Goal: Task Accomplishment & Management: Manage account settings

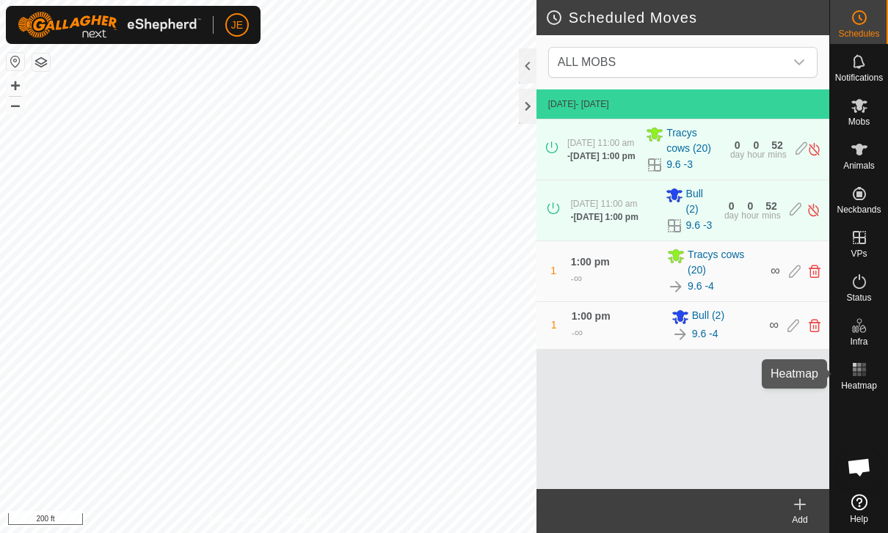
click at [859, 375] on rect at bounding box center [859, 375] width 4 height 4
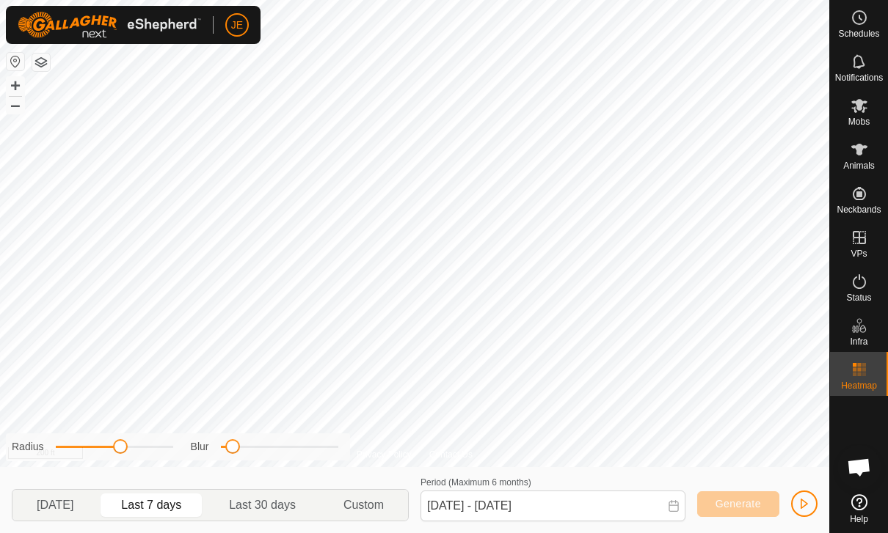
click at [794, 505] on button "button" at bounding box center [804, 504] width 26 height 26
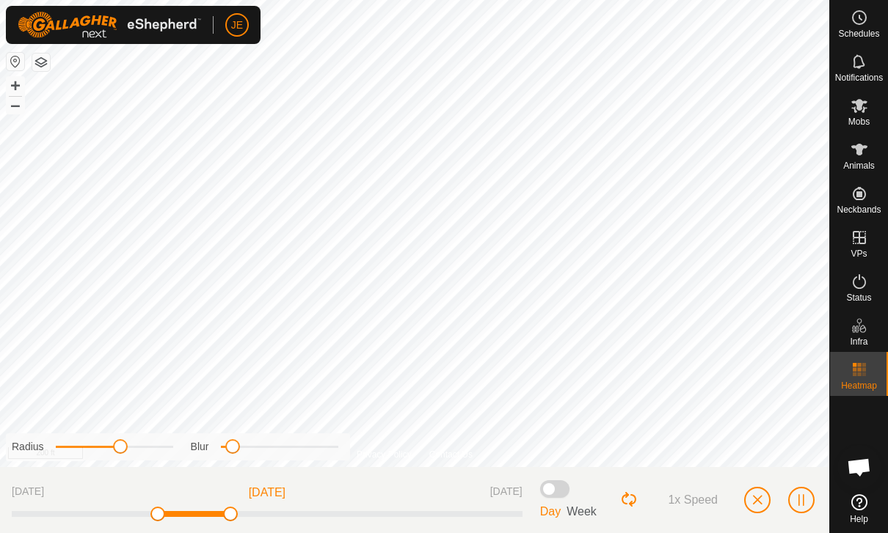
click at [757, 500] on span "button" at bounding box center [757, 500] width 12 height 12
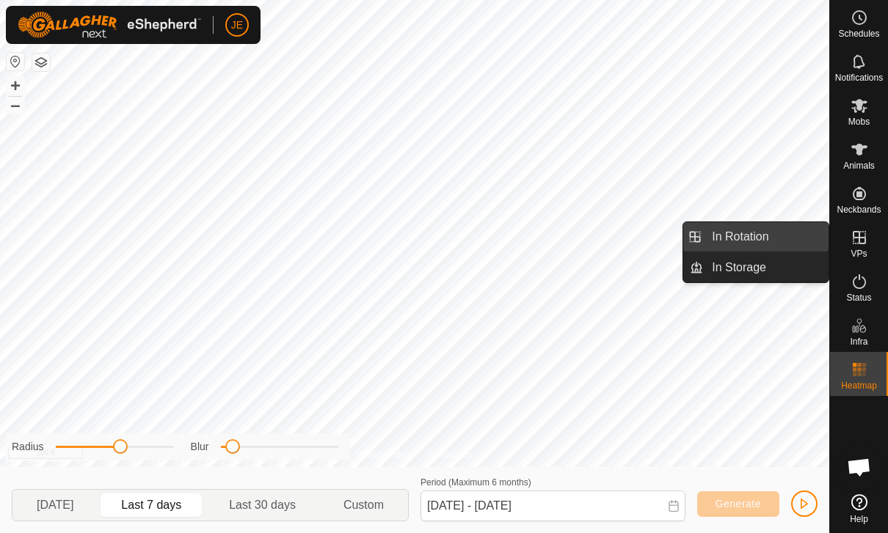
click at [790, 234] on link "In Rotation" at bounding box center [765, 236] width 125 height 29
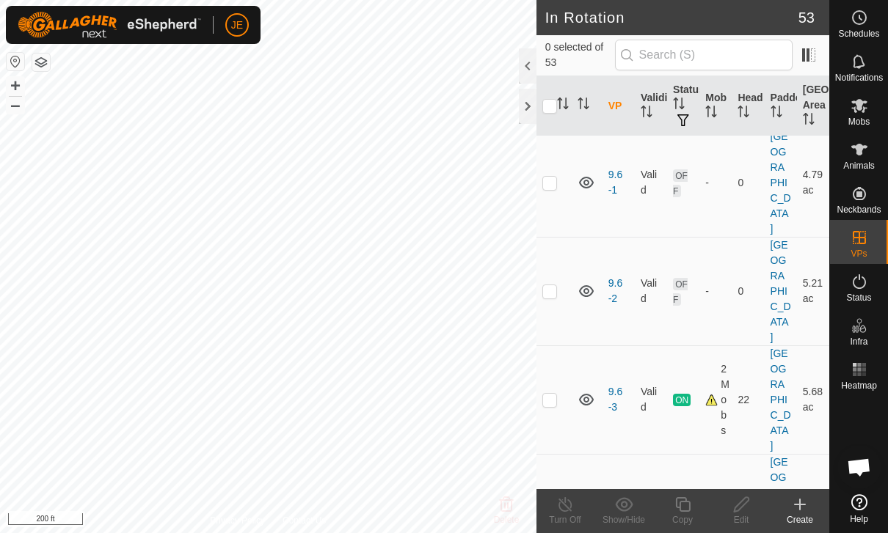
scroll to position [1401, 0]
click at [561, 346] on td at bounding box center [553, 400] width 35 height 109
checkbox input "true"
click at [690, 506] on icon at bounding box center [682, 504] width 15 height 15
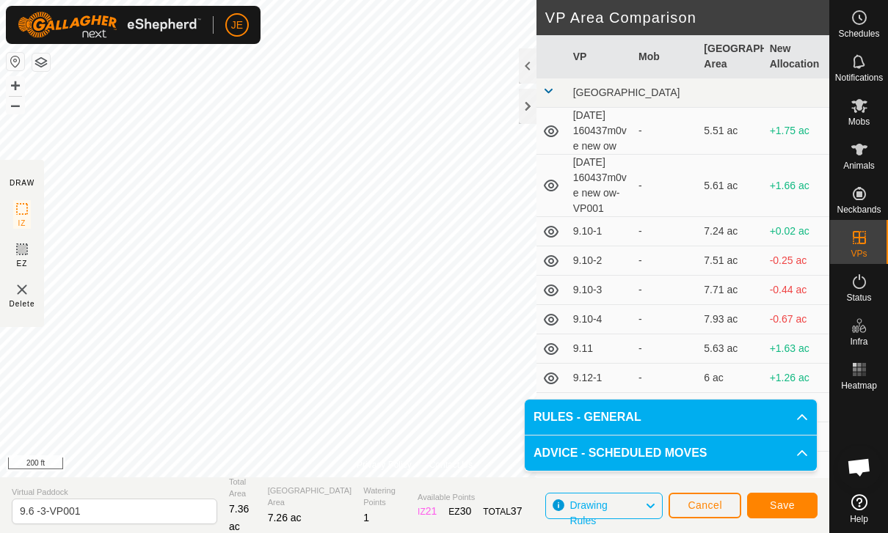
click at [793, 510] on span "Save" at bounding box center [782, 506] width 25 height 12
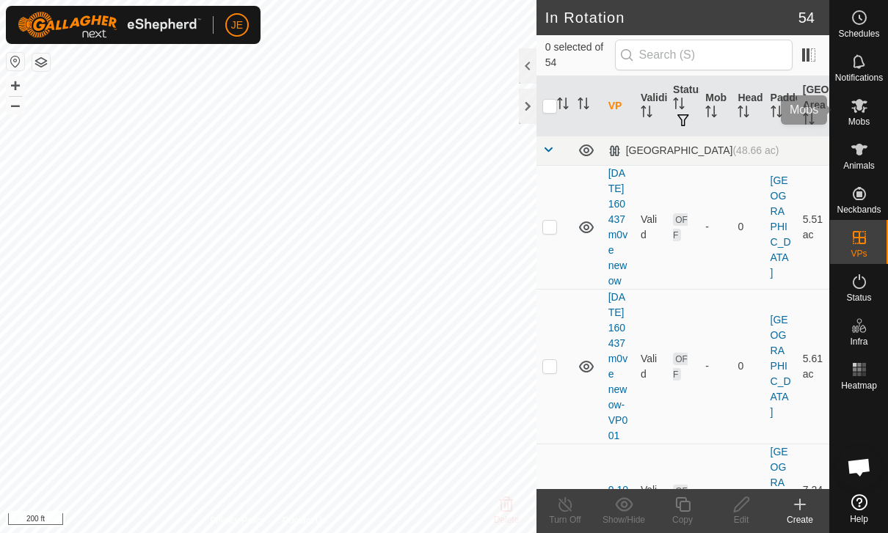
click at [869, 105] on es-mob-svg-icon at bounding box center [859, 105] width 26 height 23
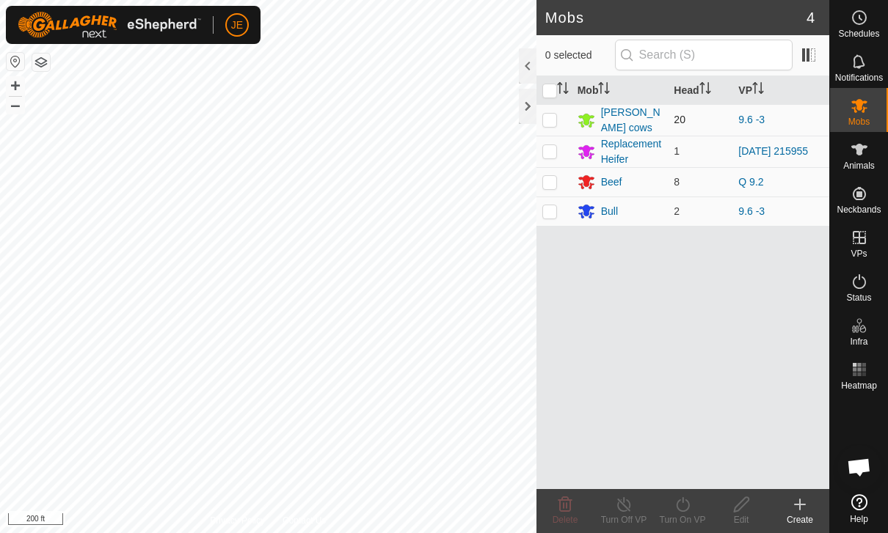
click at [549, 117] on p-checkbox at bounding box center [549, 120] width 15 height 12
checkbox input "true"
click at [555, 211] on p-checkbox at bounding box center [549, 211] width 15 height 12
checkbox input "true"
click at [693, 512] on turn-on-svg-icon at bounding box center [682, 505] width 59 height 18
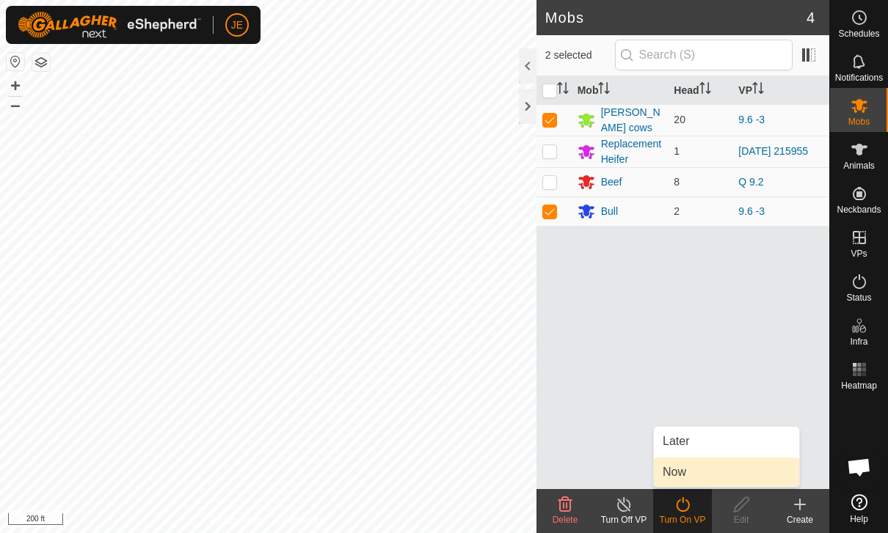
click at [720, 472] on link "Now" at bounding box center [726, 472] width 145 height 29
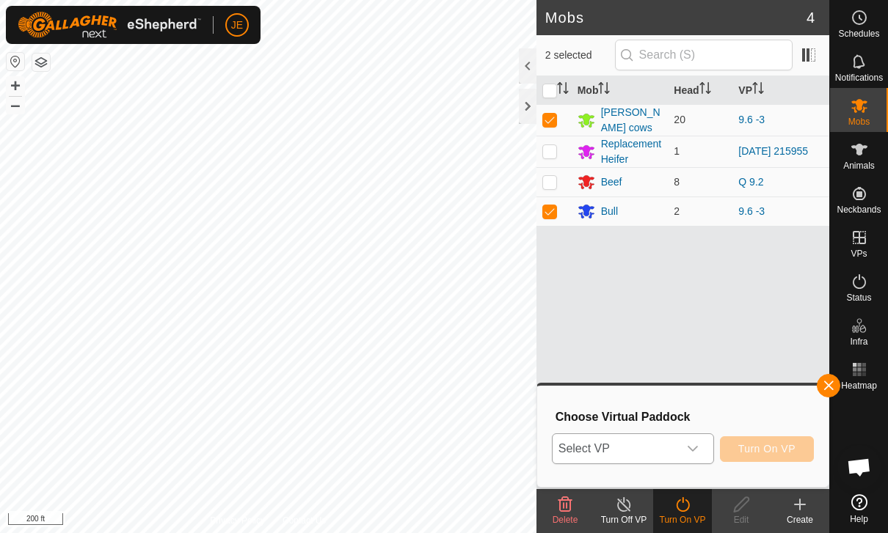
click at [692, 443] on icon "dropdown trigger" at bounding box center [693, 449] width 12 height 12
click at [689, 453] on icon "dropdown trigger" at bounding box center [693, 449] width 12 height 12
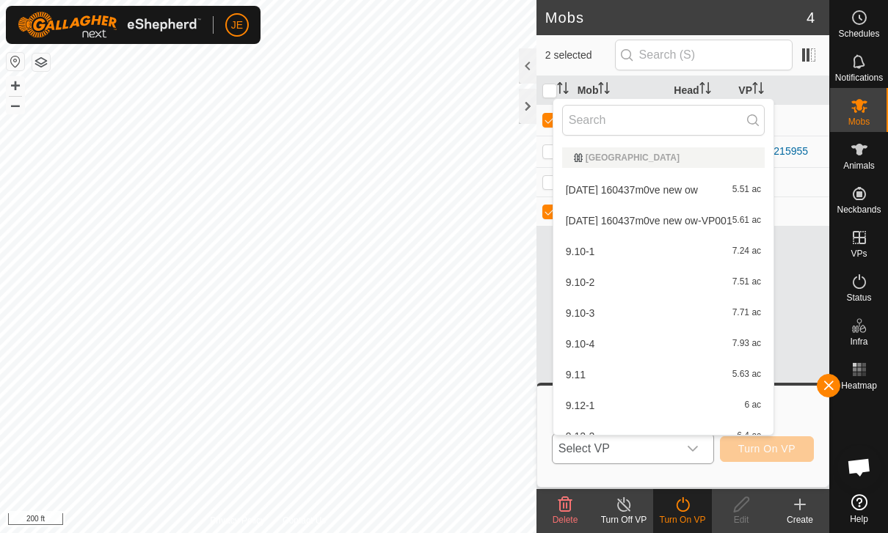
click at [676, 451] on span "Select VP" at bounding box center [614, 448] width 125 height 29
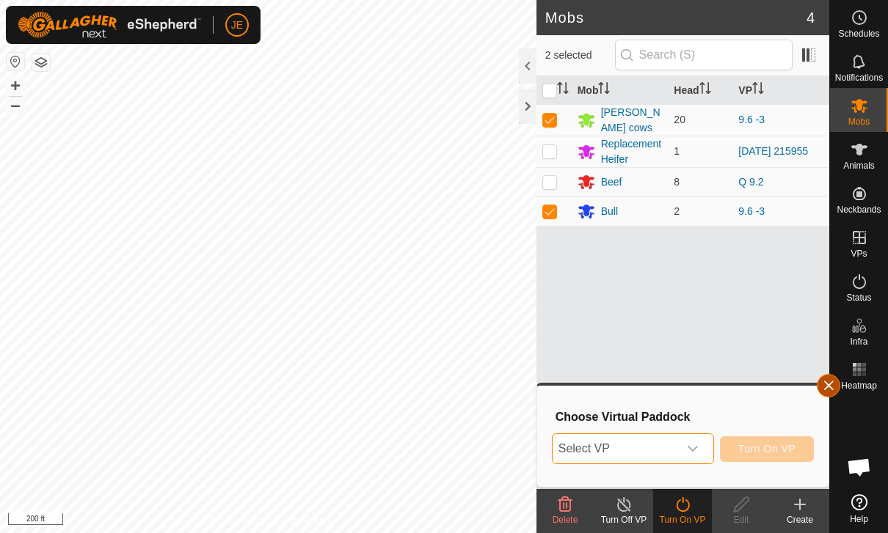
click at [833, 391] on span "button" at bounding box center [828, 386] width 12 height 12
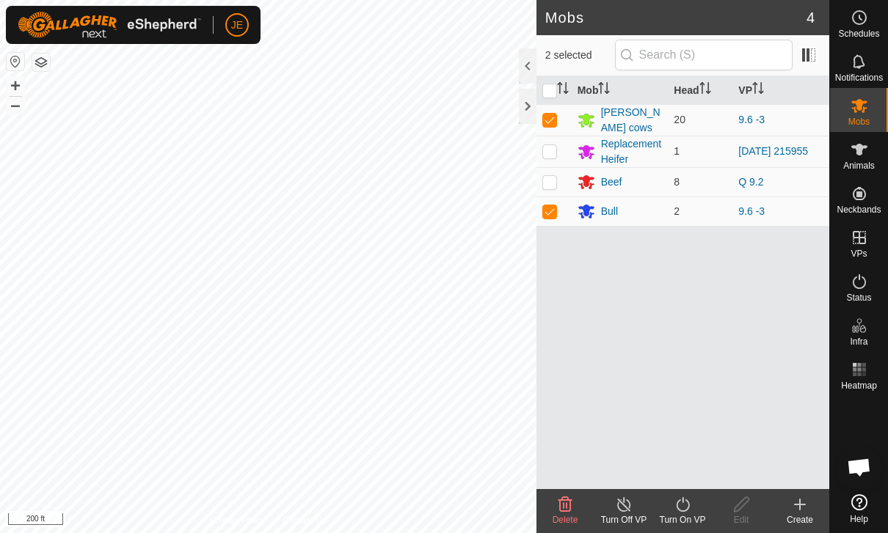
click at [696, 503] on turn-on-svg-icon at bounding box center [682, 505] width 59 height 18
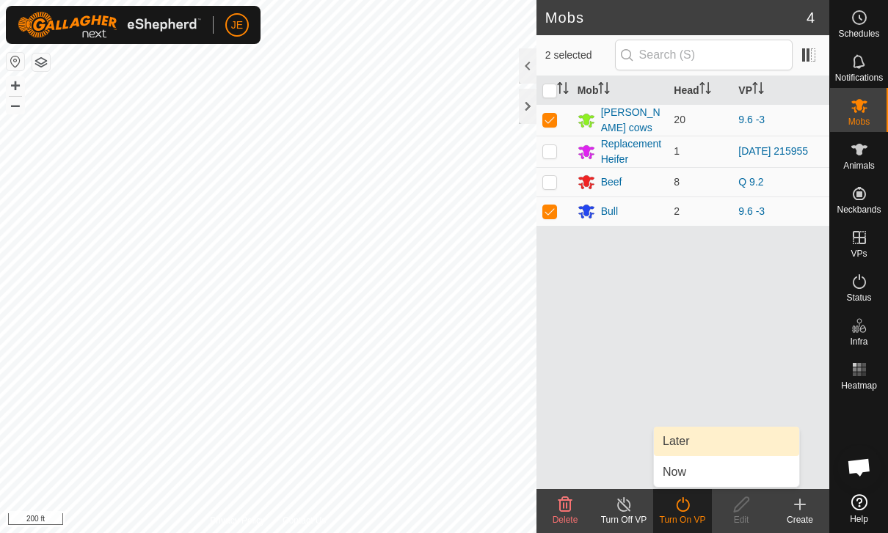
click at [717, 446] on link "Later" at bounding box center [726, 441] width 145 height 29
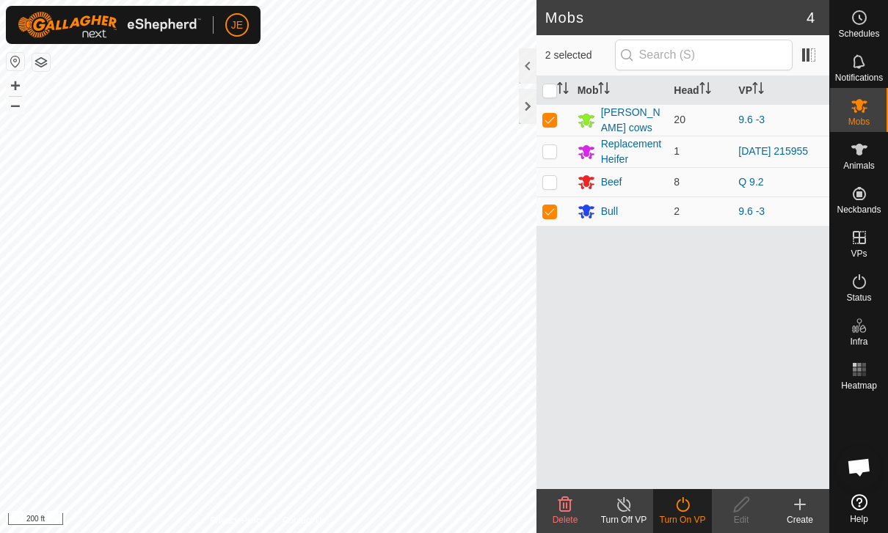
click at [692, 510] on turn-on-svg-icon at bounding box center [682, 505] width 59 height 18
click at [689, 510] on icon at bounding box center [683, 505] width 18 height 18
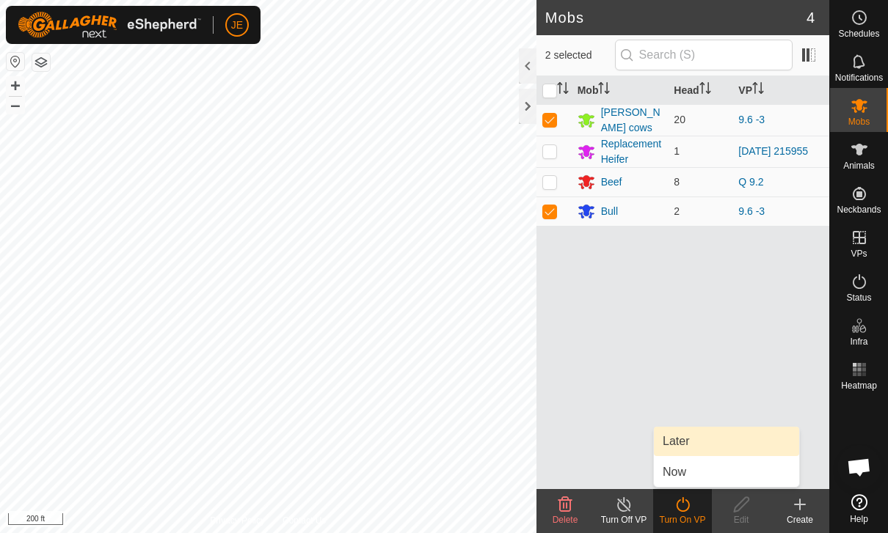
click at [717, 438] on link "Later" at bounding box center [726, 441] width 145 height 29
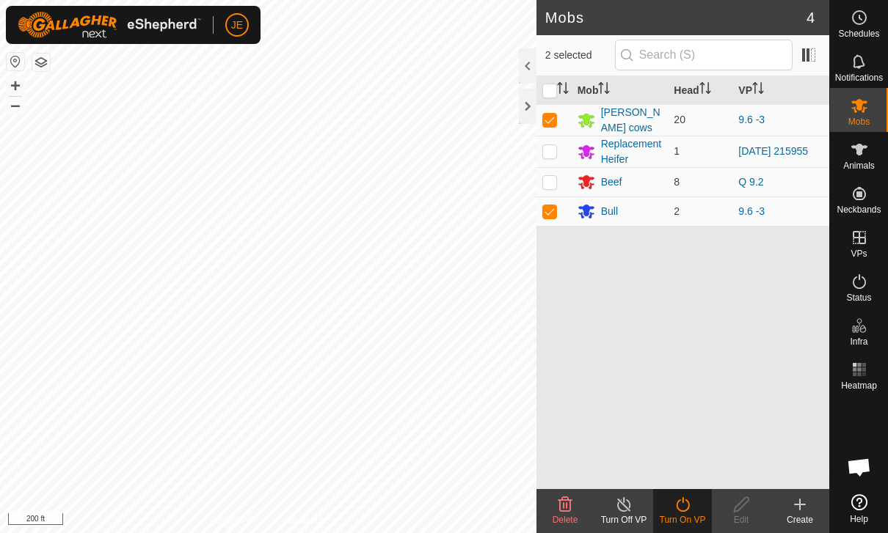
click at [873, 29] on span "Schedules" at bounding box center [858, 33] width 41 height 9
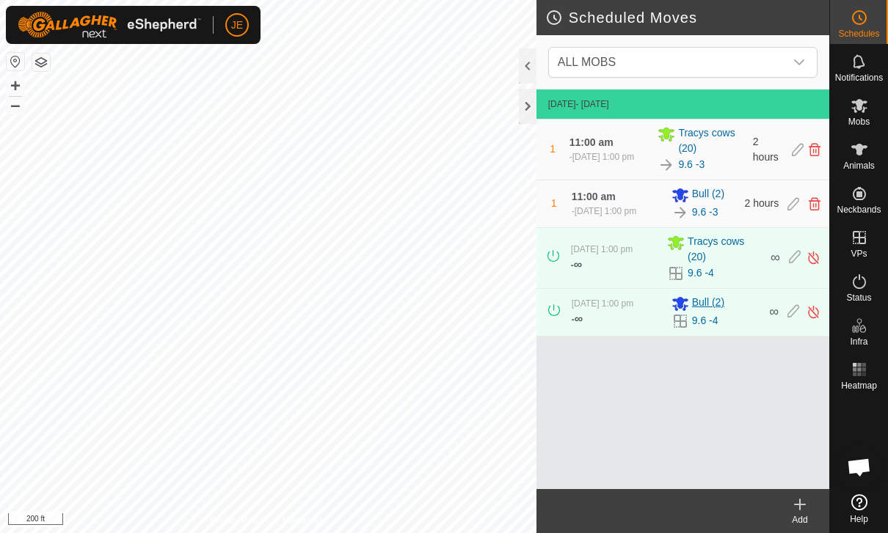
click at [743, 313] on div "Bull (2)" at bounding box center [716, 304] width 90 height 18
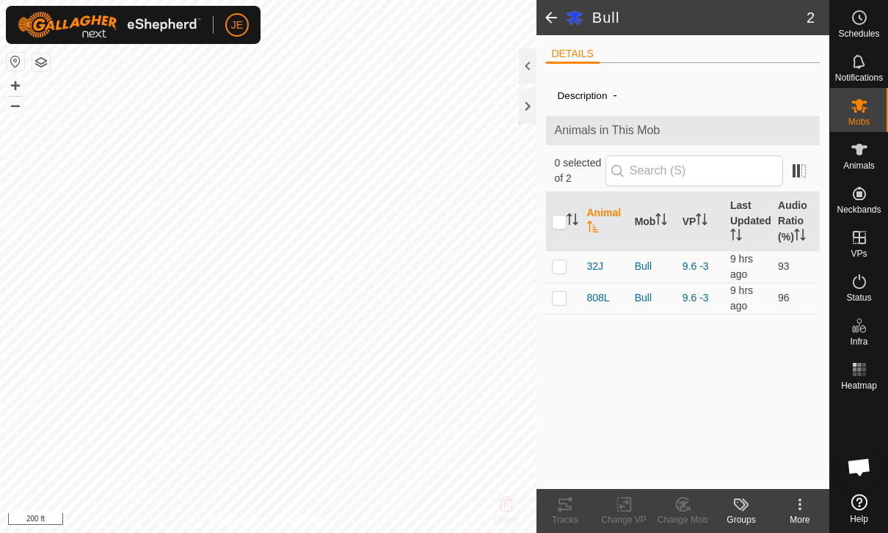
click at [564, 20] on span at bounding box center [550, 17] width 29 height 35
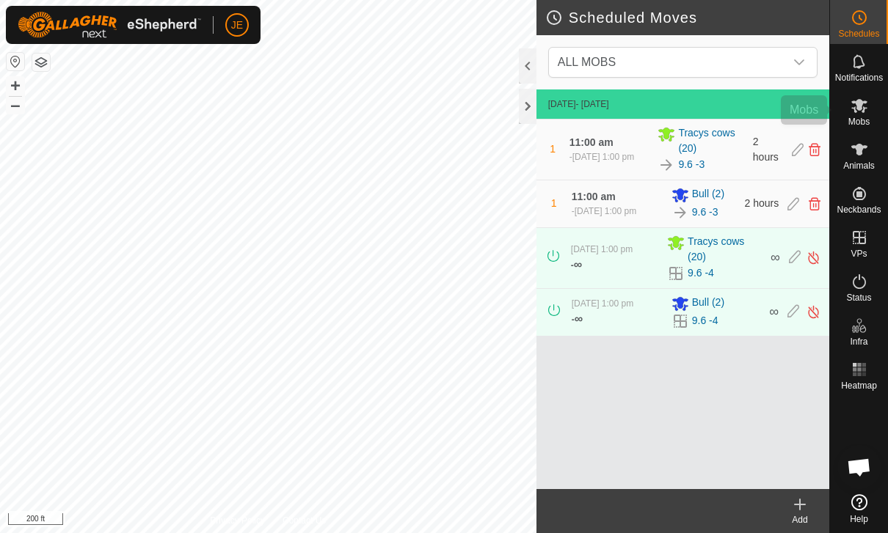
click at [864, 122] on span "Mobs" at bounding box center [858, 121] width 21 height 9
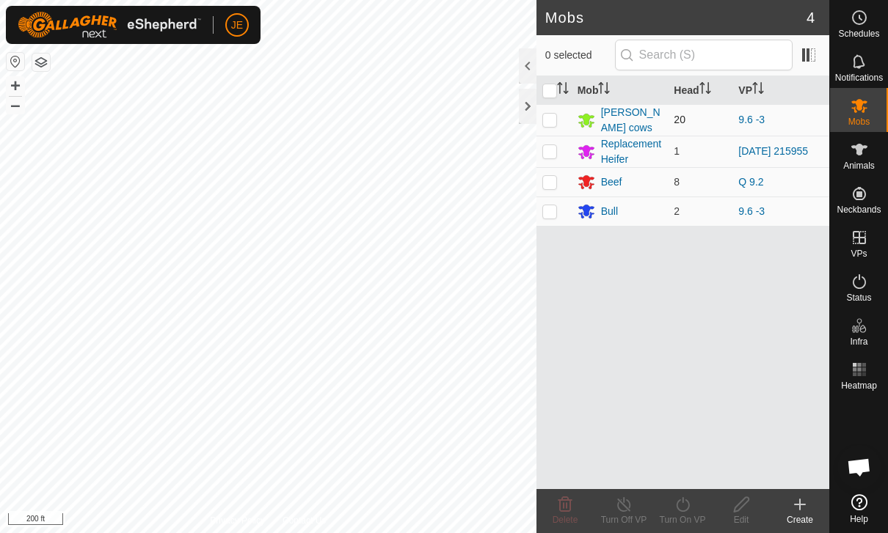
click at [555, 121] on p-checkbox at bounding box center [549, 120] width 15 height 12
checkbox input "true"
click at [690, 511] on icon at bounding box center [683, 505] width 18 height 18
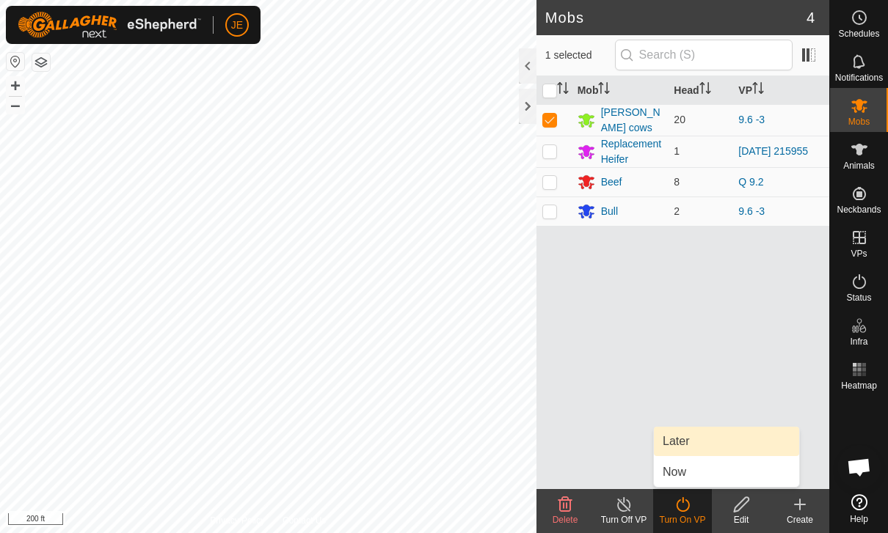
click at [718, 450] on link "Later" at bounding box center [726, 441] width 145 height 29
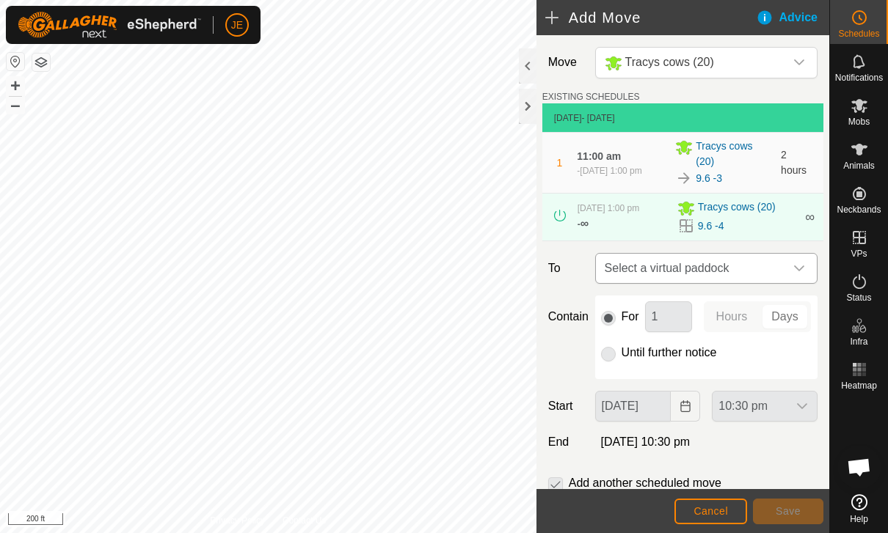
click at [782, 261] on span "Select a virtual paddock" at bounding box center [692, 268] width 186 height 29
click at [734, 304] on input "text" at bounding box center [706, 308] width 203 height 31
click at [533, 98] on div at bounding box center [528, 106] width 18 height 35
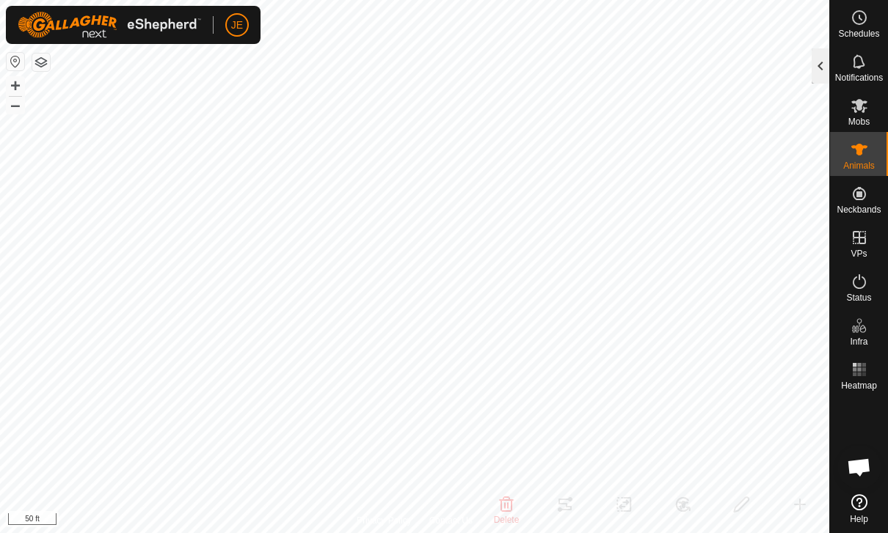
click at [825, 56] on div at bounding box center [820, 65] width 18 height 35
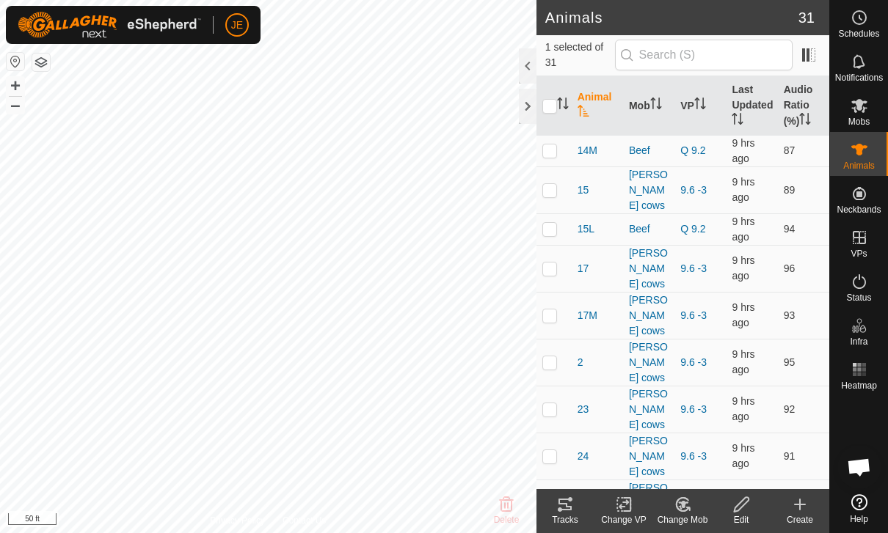
click at [575, 505] on tracks-svg-icon at bounding box center [565, 505] width 59 height 18
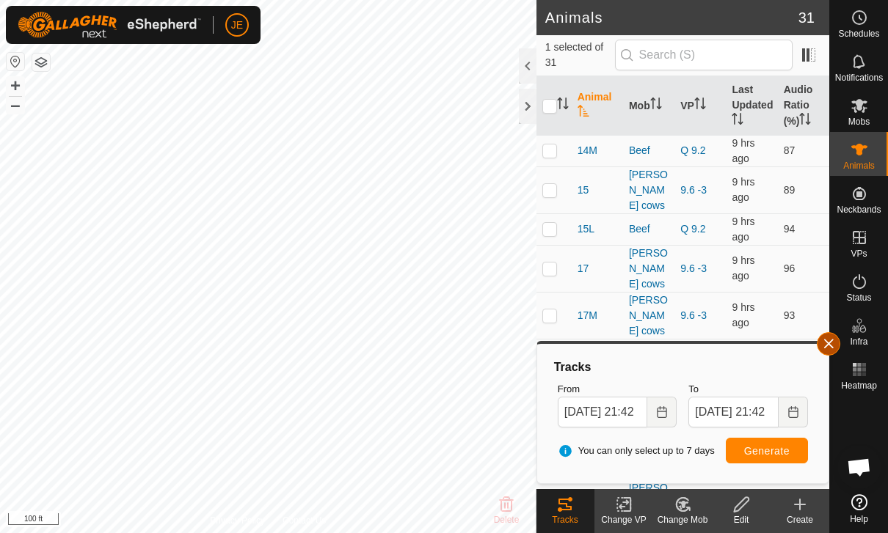
click at [834, 351] on button "button" at bounding box center [828, 343] width 23 height 23
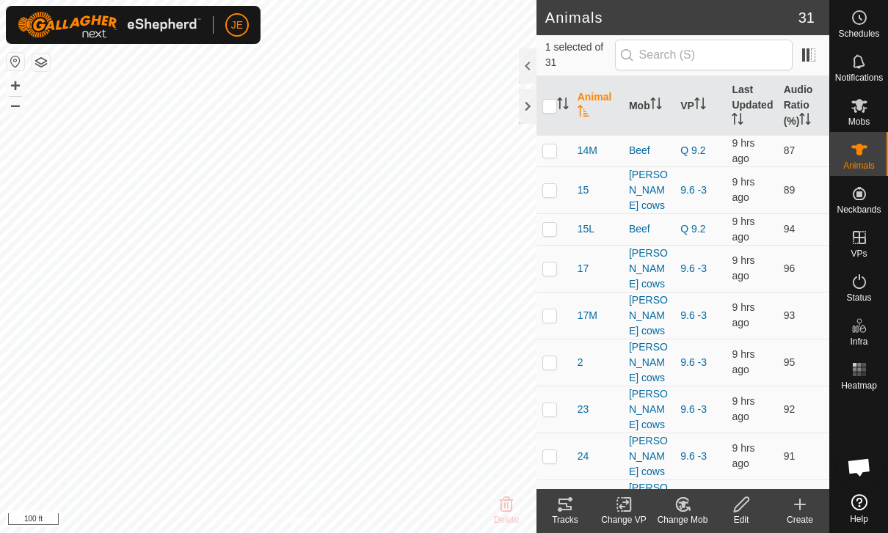
checkbox input "false"
checkbox input "true"
click at [575, 508] on tracks-svg-icon at bounding box center [565, 505] width 59 height 18
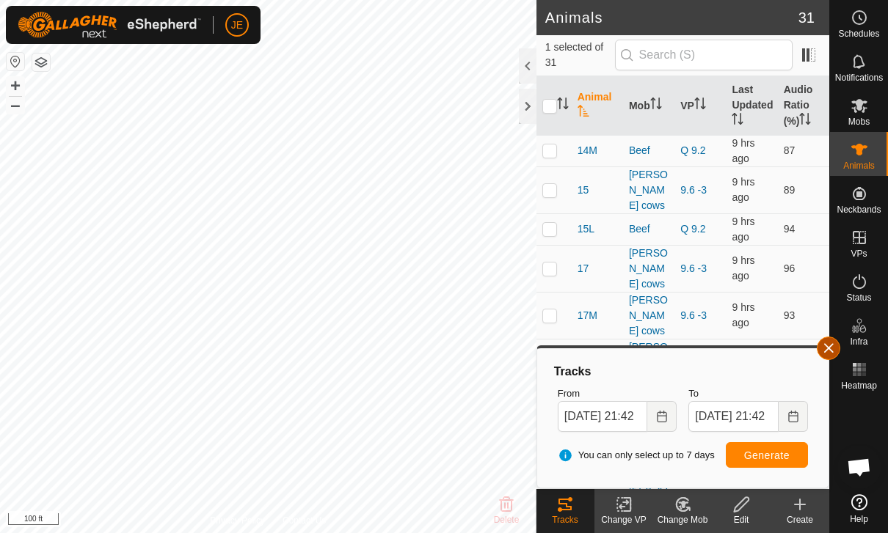
click at [828, 348] on span "button" at bounding box center [828, 349] width 12 height 12
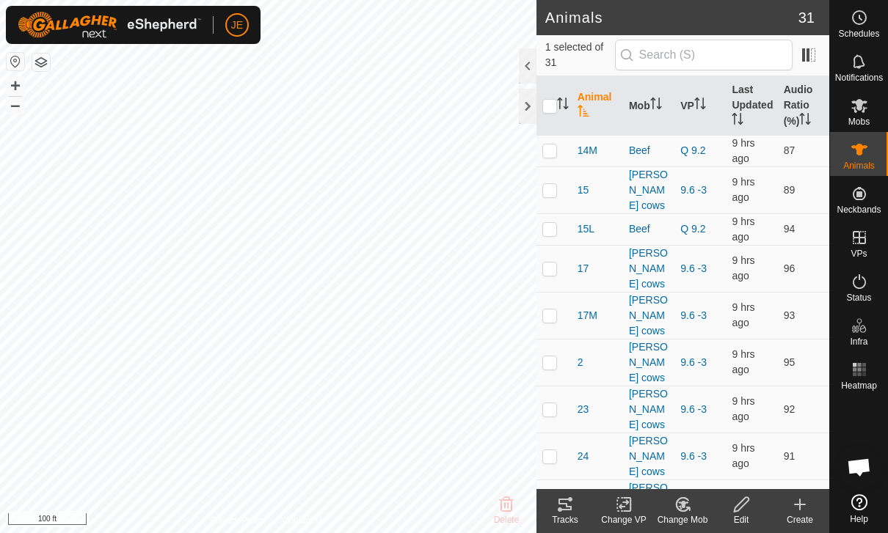
checkbox input "true"
checkbox input "false"
click at [569, 505] on icon at bounding box center [565, 505] width 18 height 18
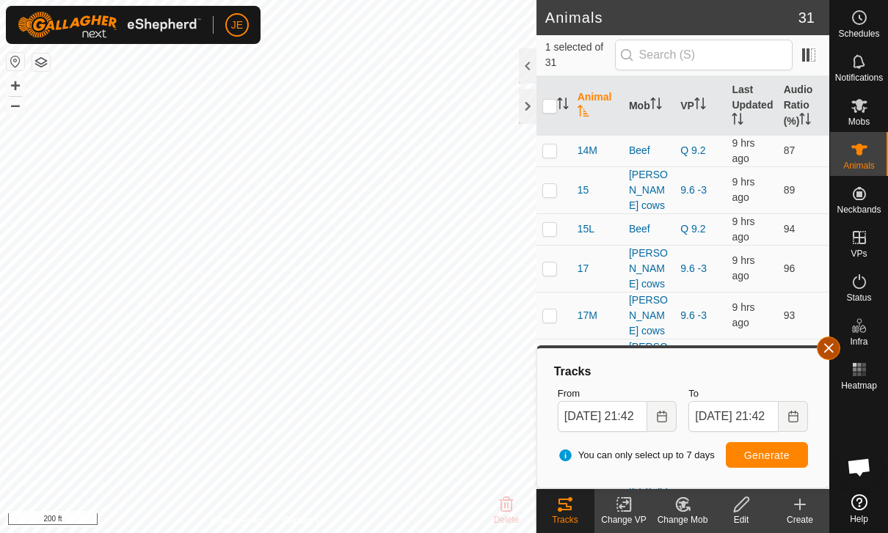
click at [827, 346] on span "button" at bounding box center [828, 349] width 12 height 12
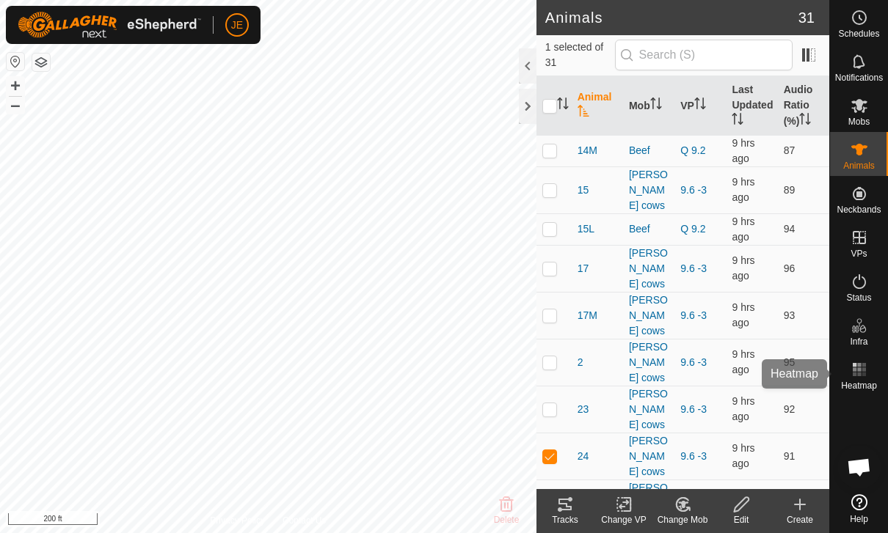
click at [864, 377] on icon at bounding box center [859, 370] width 18 height 18
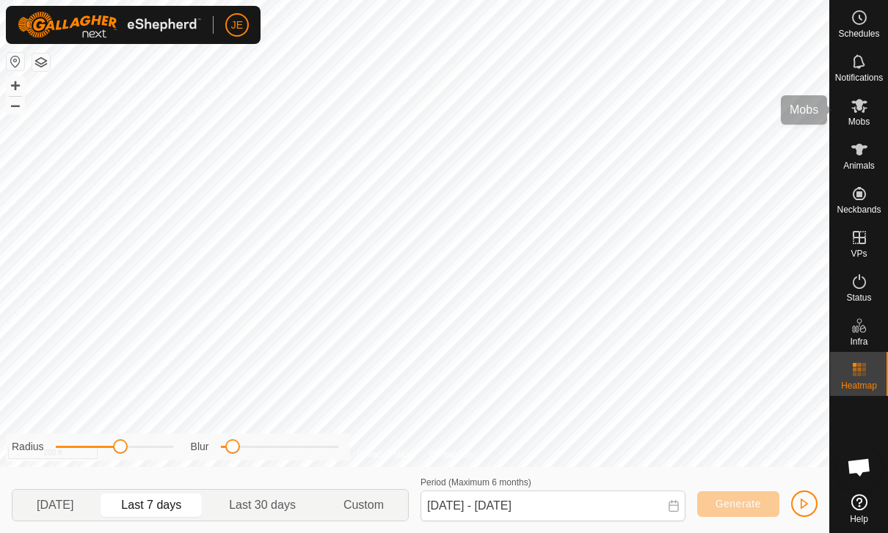
click at [858, 109] on icon at bounding box center [859, 106] width 16 height 14
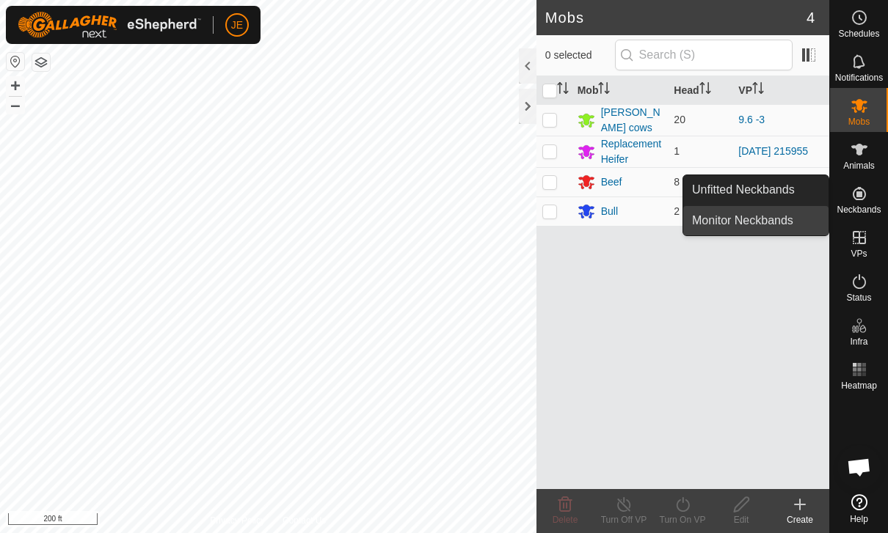
click at [787, 222] on span "Monitor Neckbands" at bounding box center [742, 221] width 101 height 18
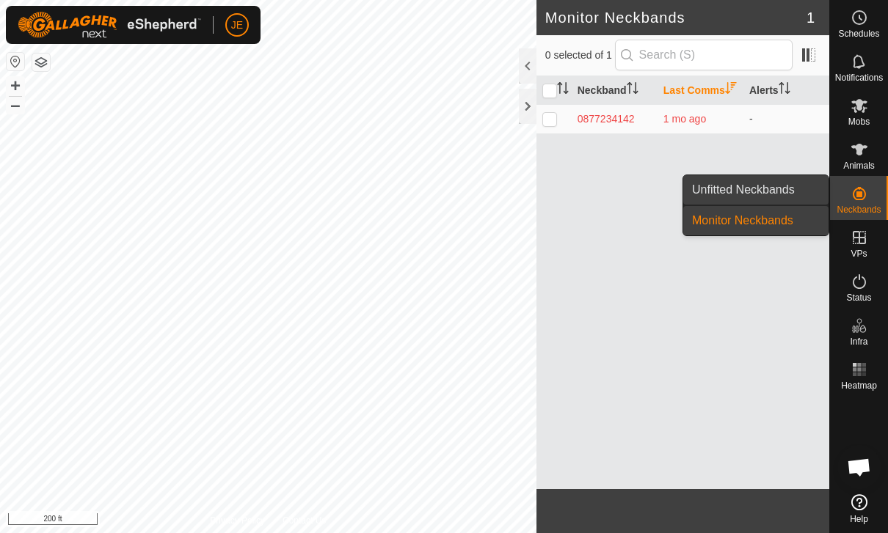
click at [773, 191] on span "Unfitted Neckbands" at bounding box center [743, 190] width 103 height 18
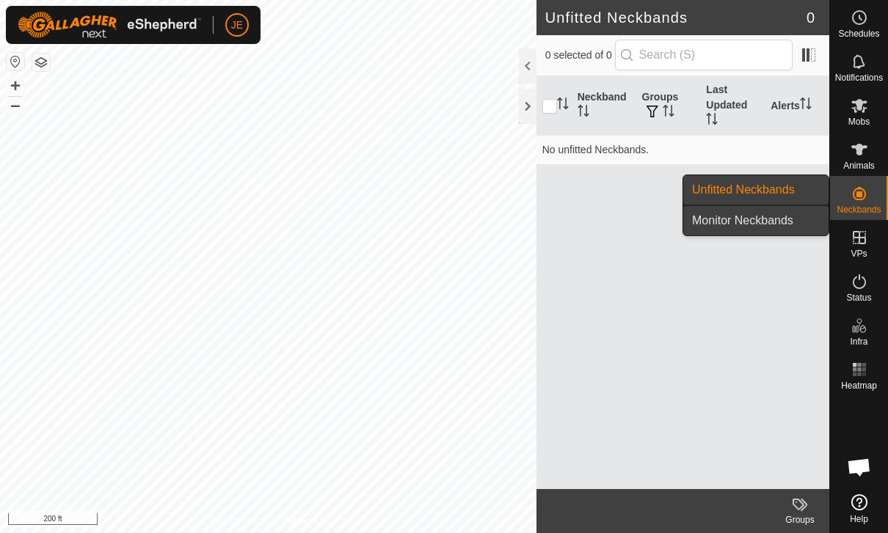
click at [792, 235] on link "Monitor Neckbands" at bounding box center [755, 220] width 145 height 29
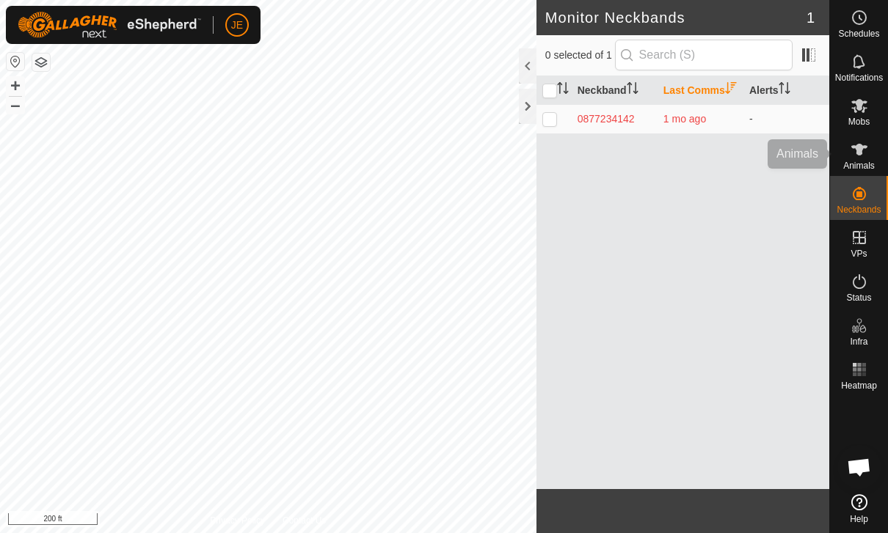
click at [866, 153] on icon at bounding box center [859, 150] width 18 height 18
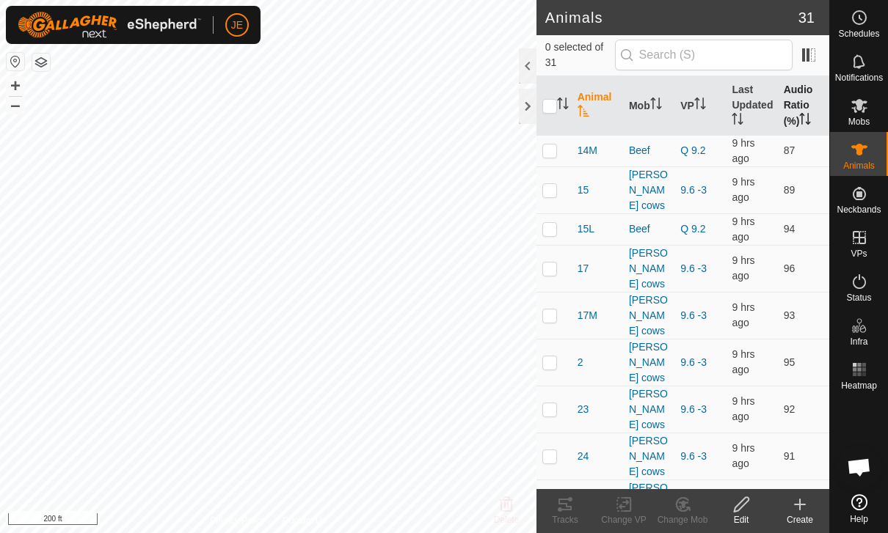
click at [803, 99] on th "Audio Ratio (%)" at bounding box center [803, 105] width 51 height 59
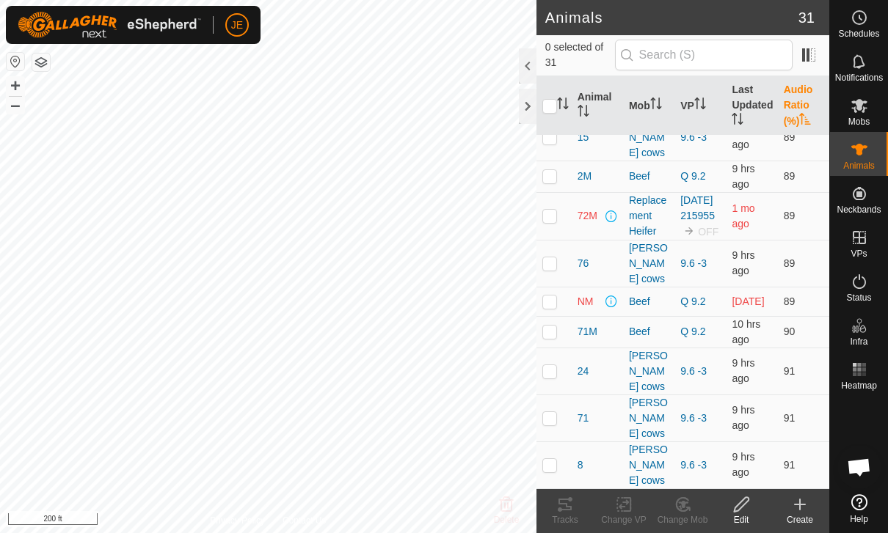
scroll to position [132, 0]
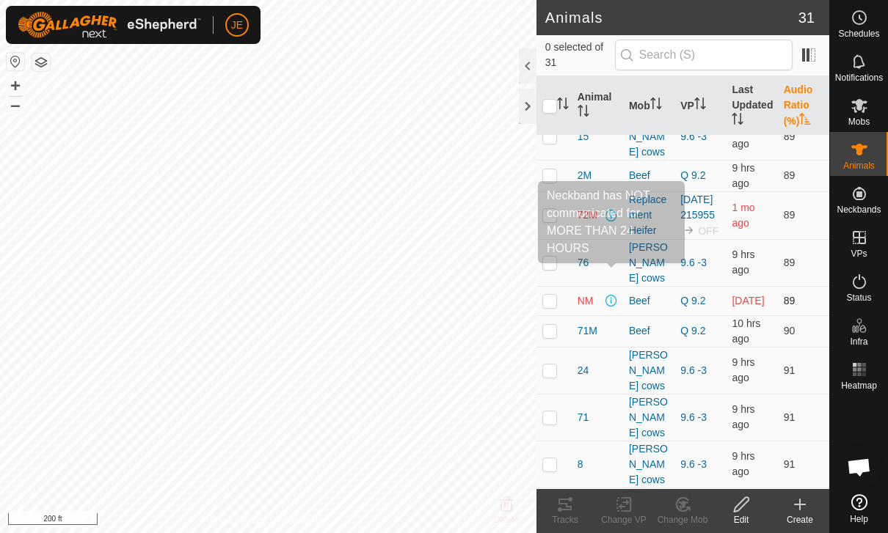
click at [610, 295] on span at bounding box center [611, 301] width 12 height 12
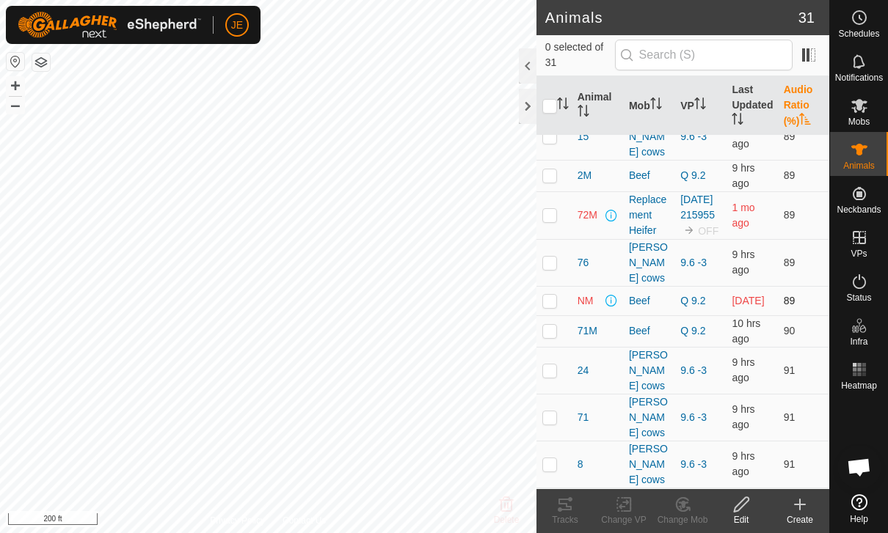
click at [616, 295] on span at bounding box center [611, 301] width 12 height 12
click at [591, 293] on span "NM" at bounding box center [585, 300] width 16 height 15
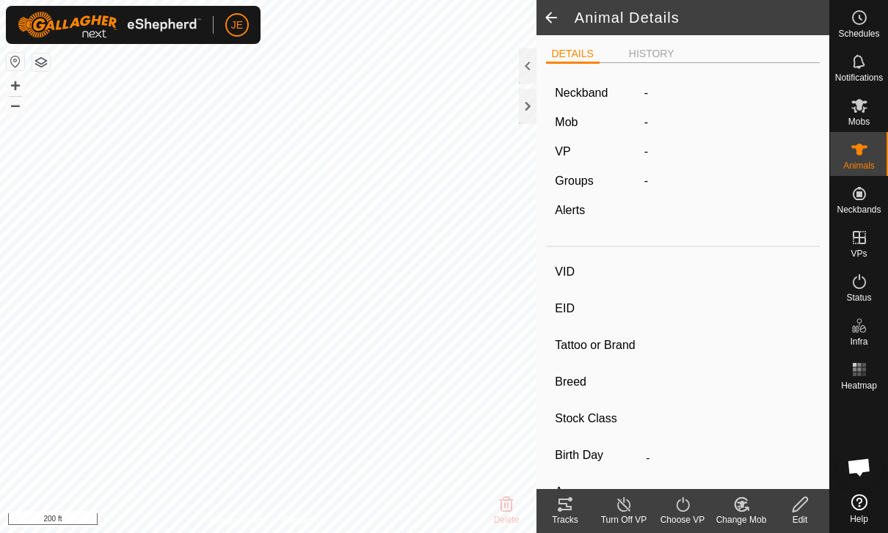
type input "NM"
type input "-"
type input "Half Wagyu"
type input "Steer"
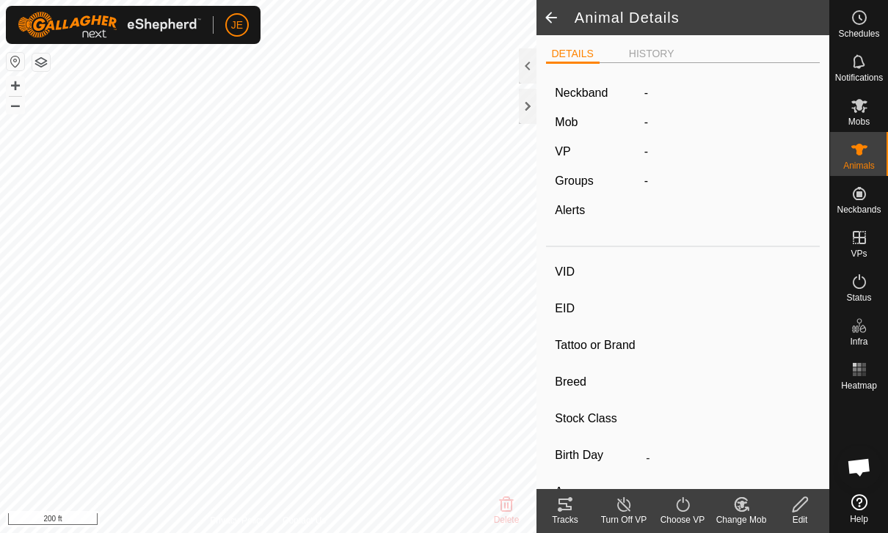
type input "08/2024"
type input "1 year"
type input "-"
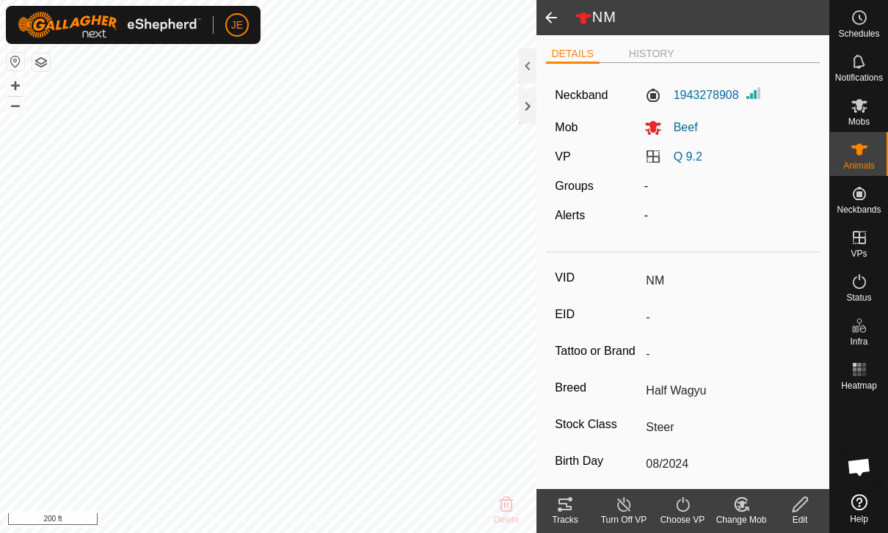
click at [566, 509] on icon at bounding box center [564, 505] width 13 height 12
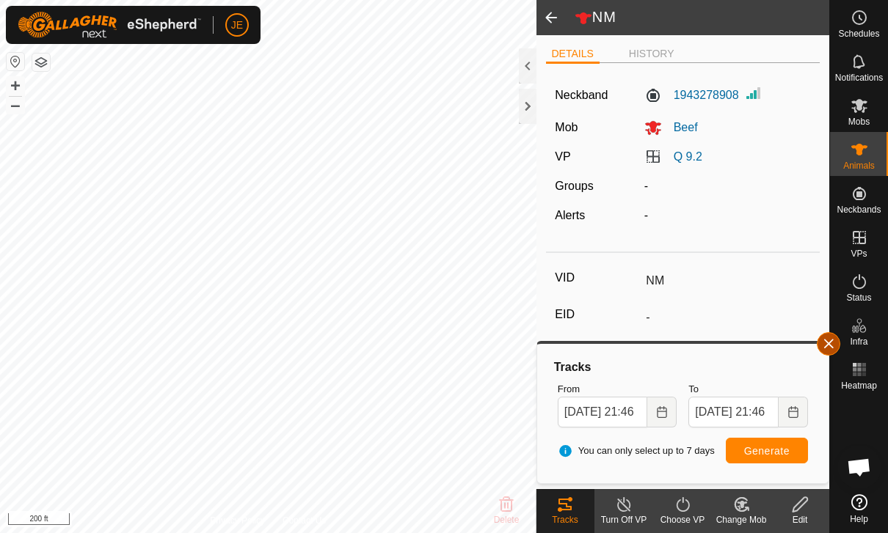
click at [828, 346] on span "button" at bounding box center [828, 344] width 12 height 12
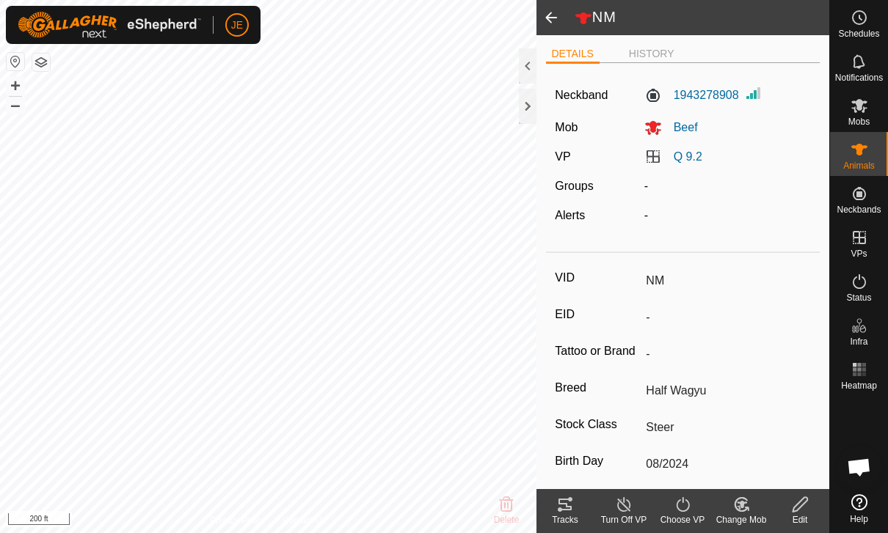
click at [548, 12] on span at bounding box center [550, 17] width 29 height 35
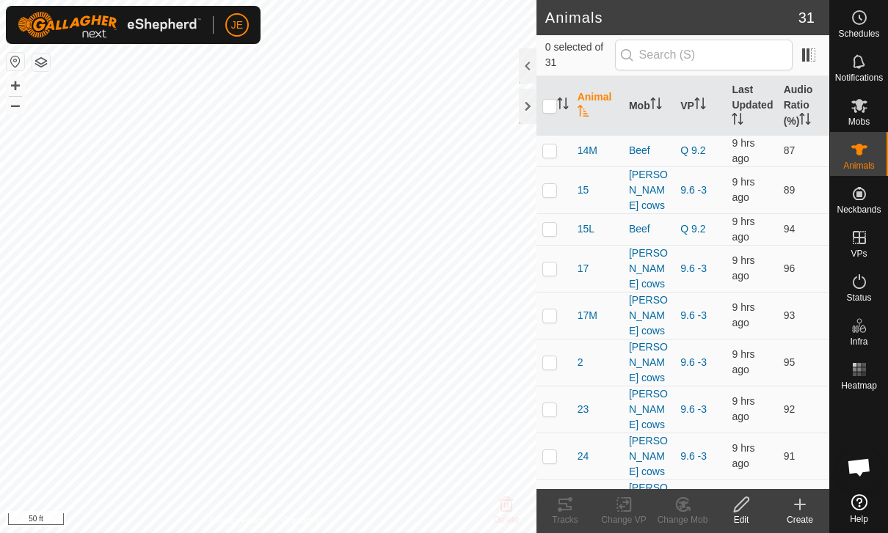
checkbox input "true"
click at [569, 508] on icon at bounding box center [565, 505] width 18 height 18
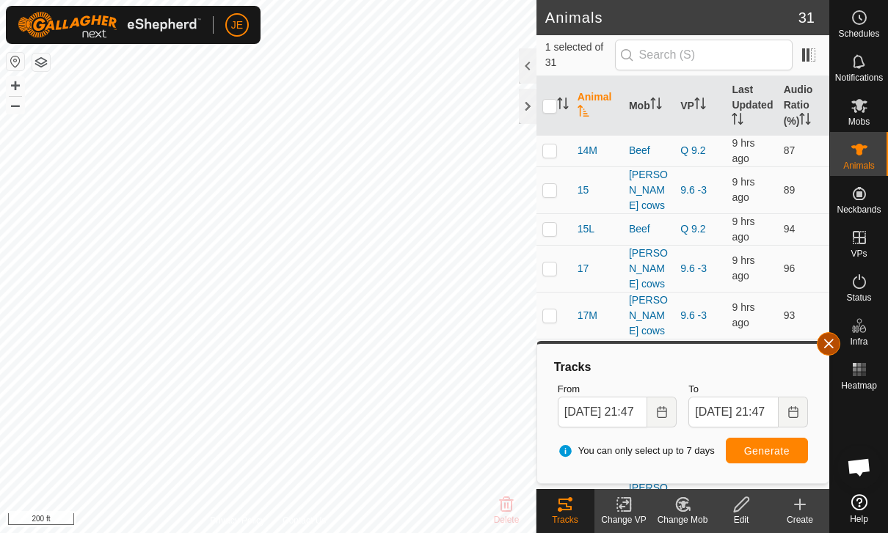
click at [834, 338] on span "button" at bounding box center [828, 344] width 12 height 12
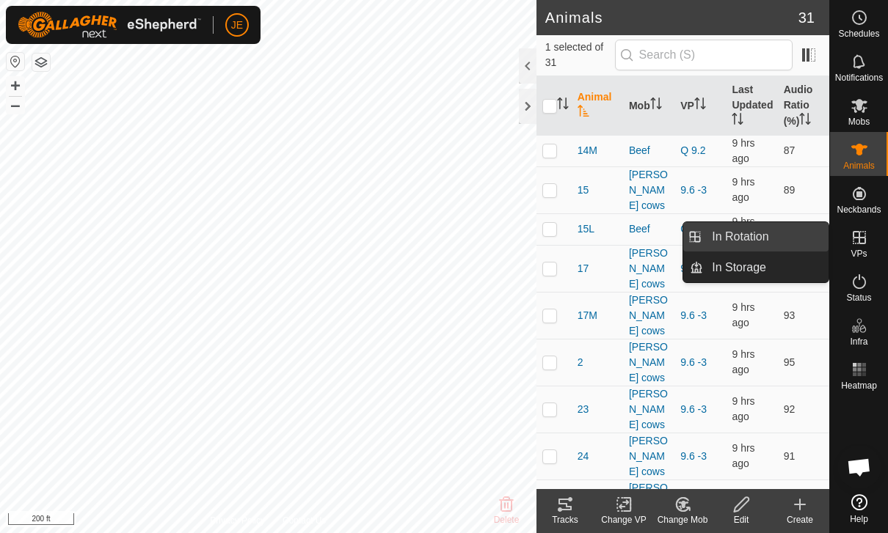
click at [787, 233] on link "In Rotation" at bounding box center [765, 236] width 125 height 29
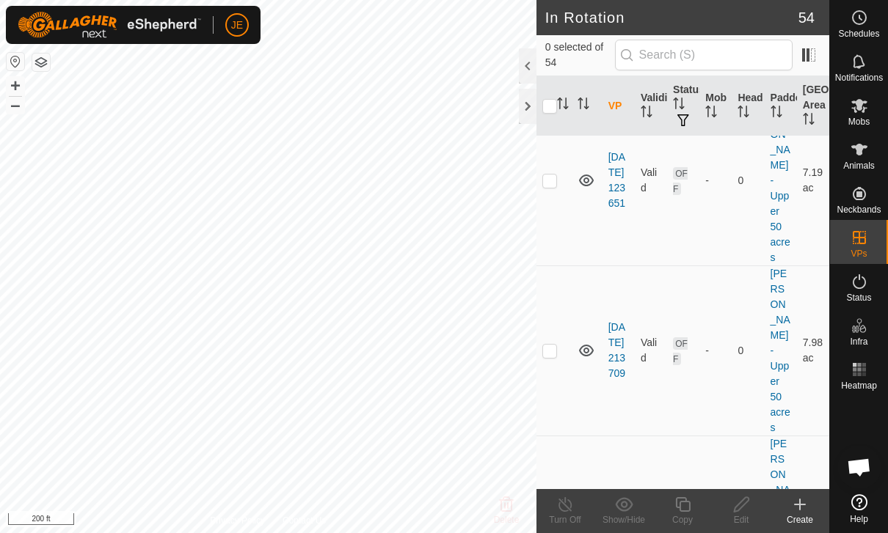
scroll to position [5718, 0]
checkbox input "true"
click at [682, 510] on icon at bounding box center [683, 505] width 18 height 18
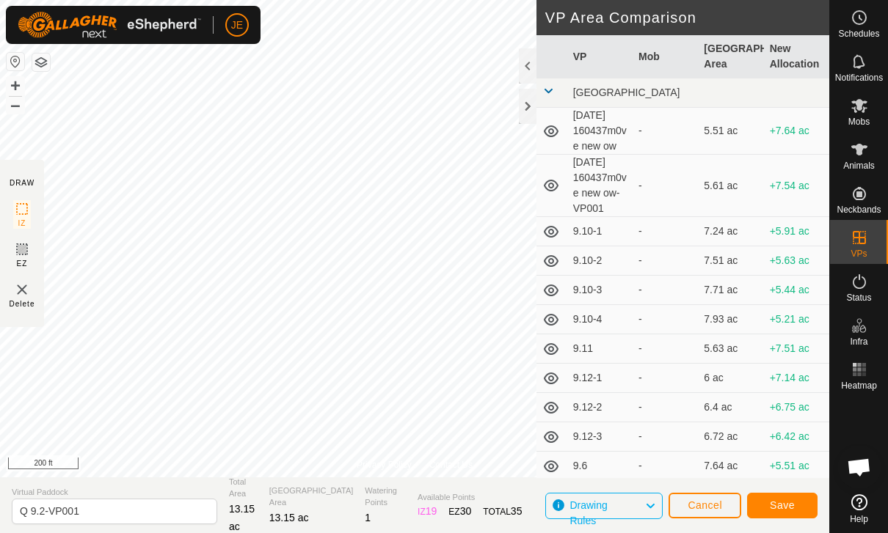
click at [789, 501] on span "Save" at bounding box center [782, 506] width 25 height 12
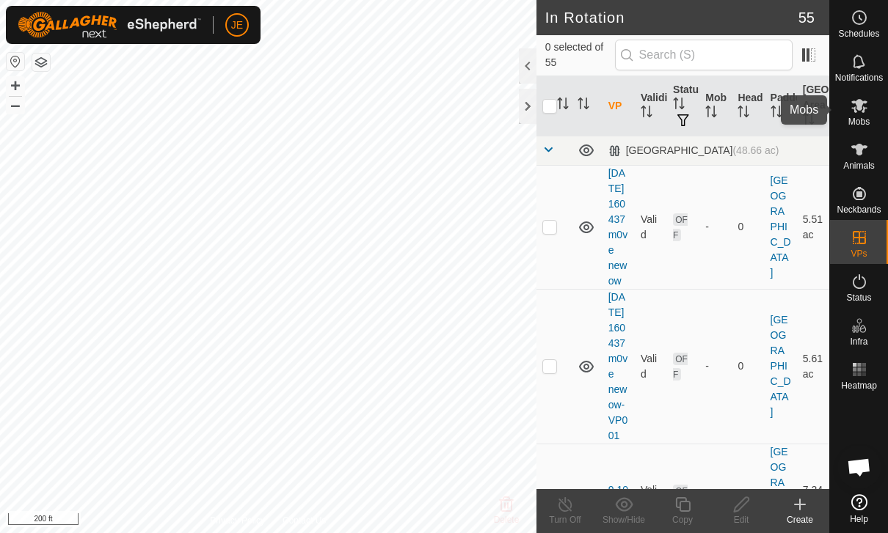
click at [866, 114] on icon at bounding box center [859, 106] width 18 height 18
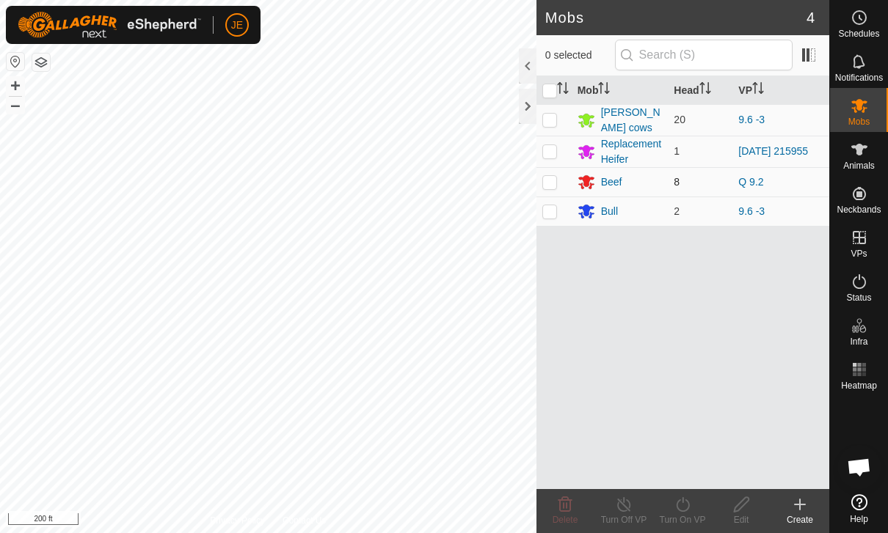
click at [553, 183] on p-checkbox at bounding box center [549, 182] width 15 height 12
checkbox input "true"
click at [858, 159] on es-animals-svg-icon at bounding box center [859, 149] width 26 height 23
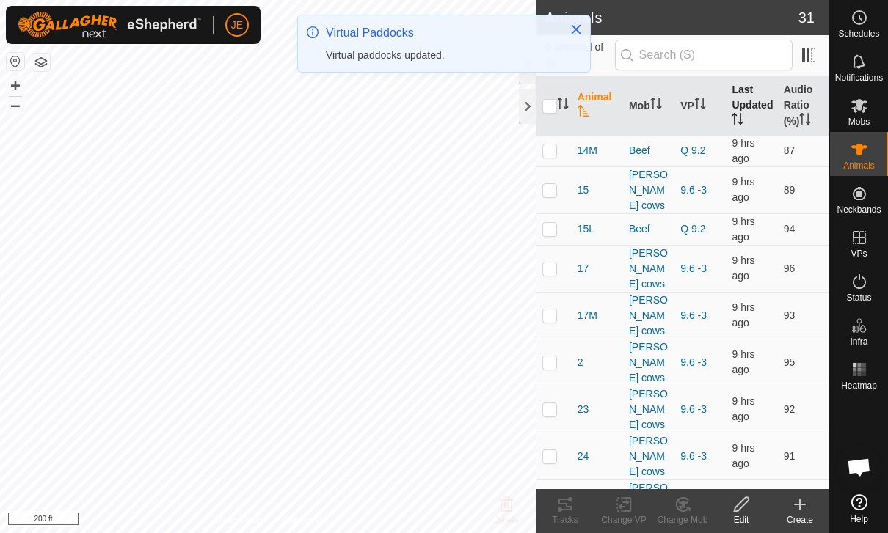
click at [753, 96] on th "Last Updated" at bounding box center [751, 105] width 51 height 59
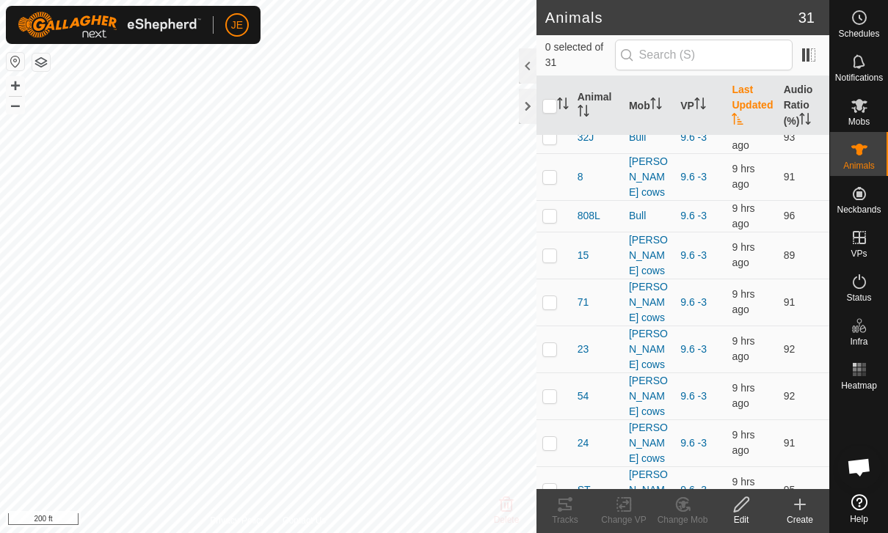
scroll to position [657, 0]
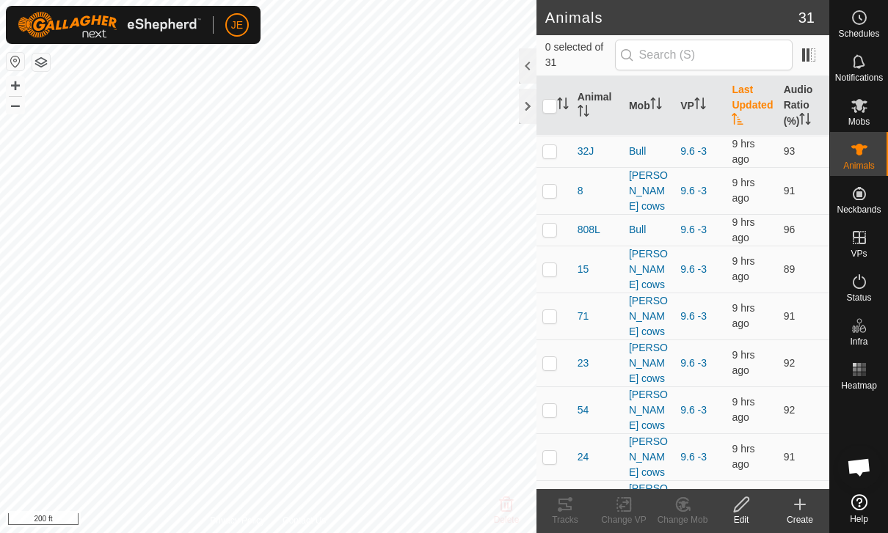
click at [864, 465] on span "Open chat" at bounding box center [859, 469] width 24 height 21
click at [858, 463] on span "Open chat" at bounding box center [859, 469] width 24 height 21
click at [859, 463] on span "Open chat" at bounding box center [859, 469] width 24 height 21
click at [585, 497] on span "ST" at bounding box center [583, 504] width 13 height 15
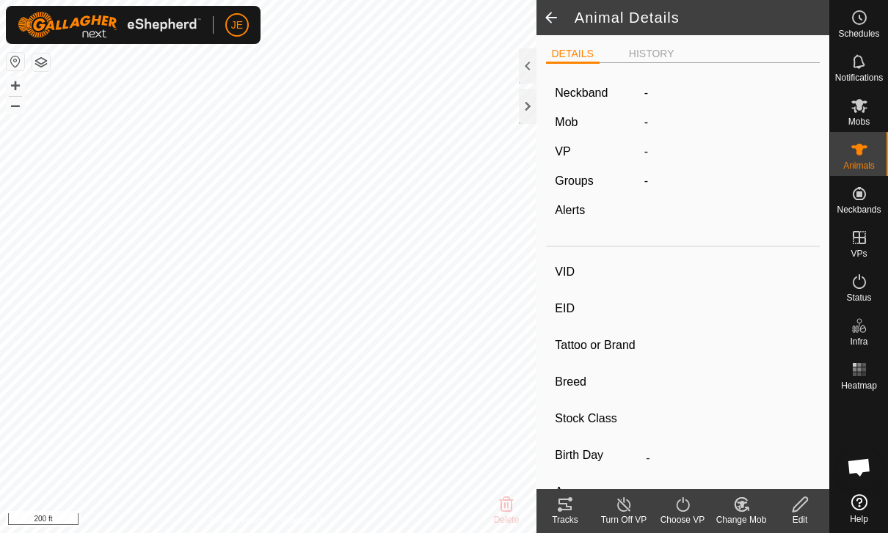
type input "ST"
type input "-"
type input "Cow"
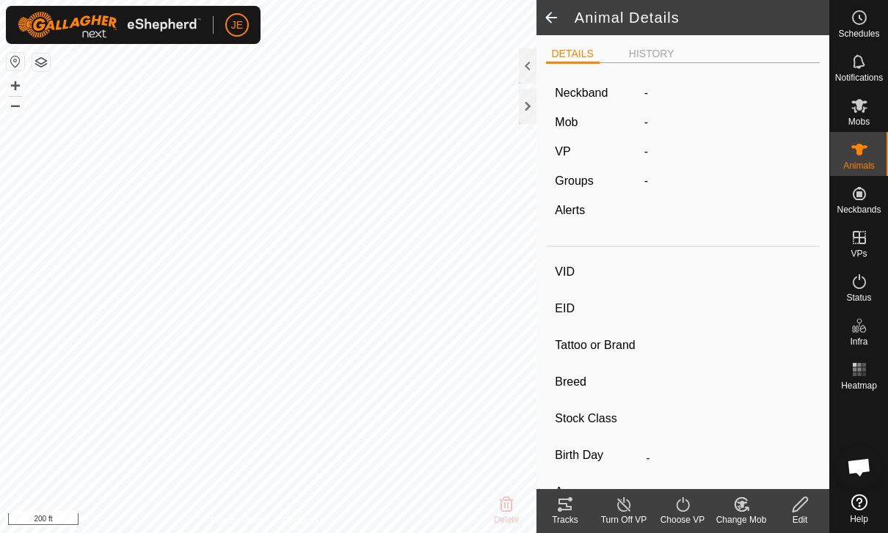
type input "04/2021"
type input "4 years 5 months"
type input "-"
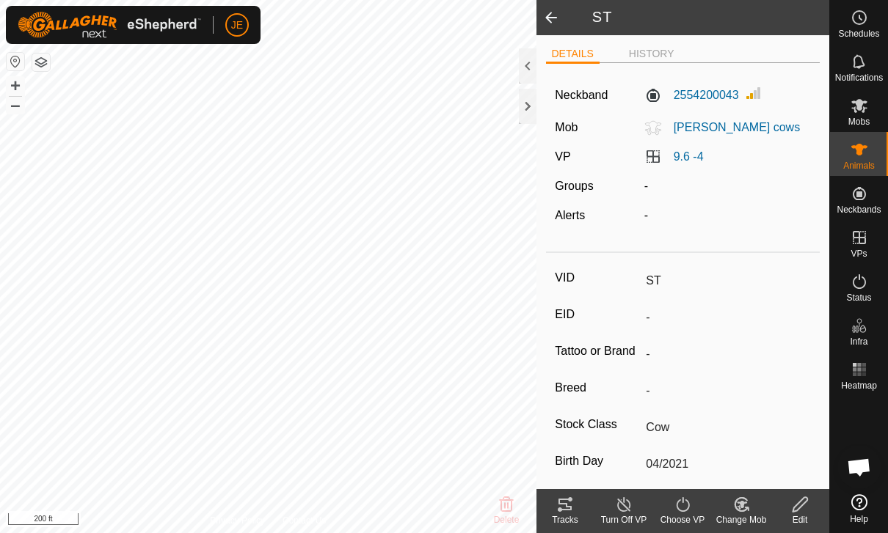
click at [555, 24] on span at bounding box center [550, 17] width 29 height 35
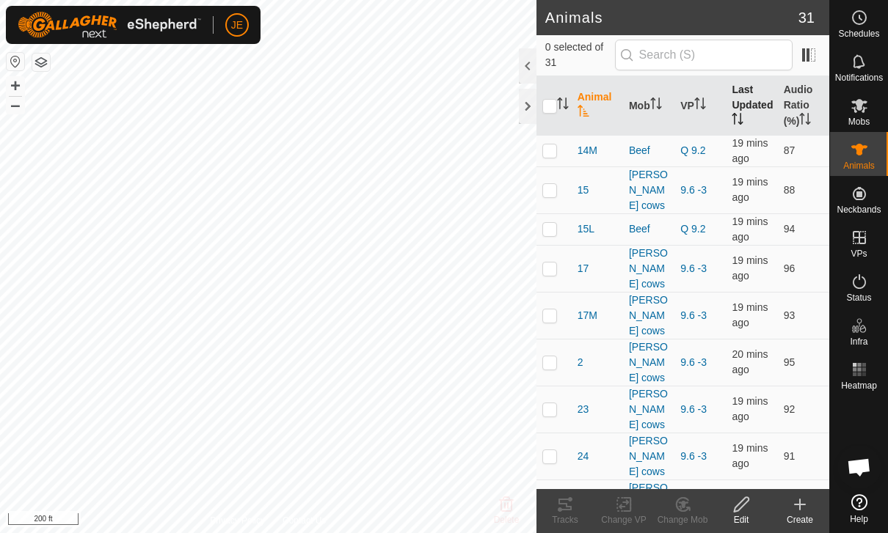
click at [752, 106] on th "Last Updated" at bounding box center [751, 105] width 51 height 59
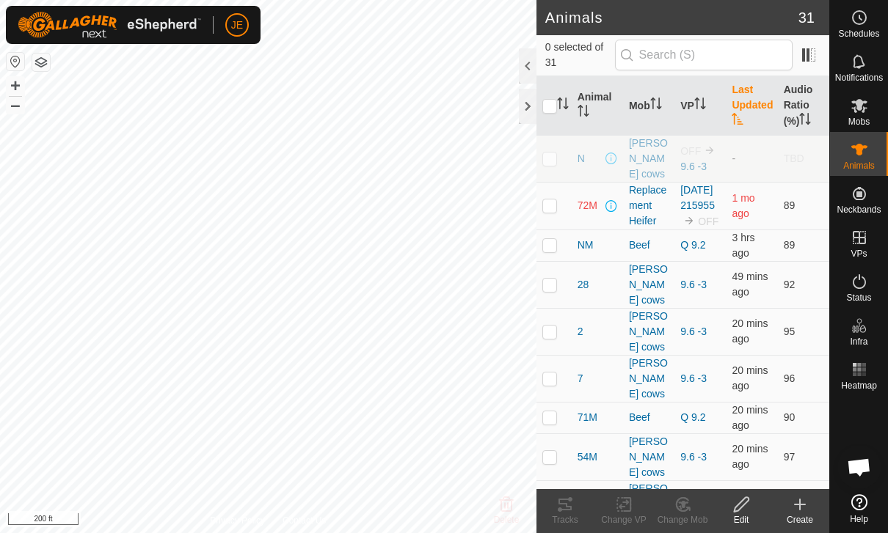
click at [764, 98] on th "Last Updated" at bounding box center [751, 105] width 51 height 59
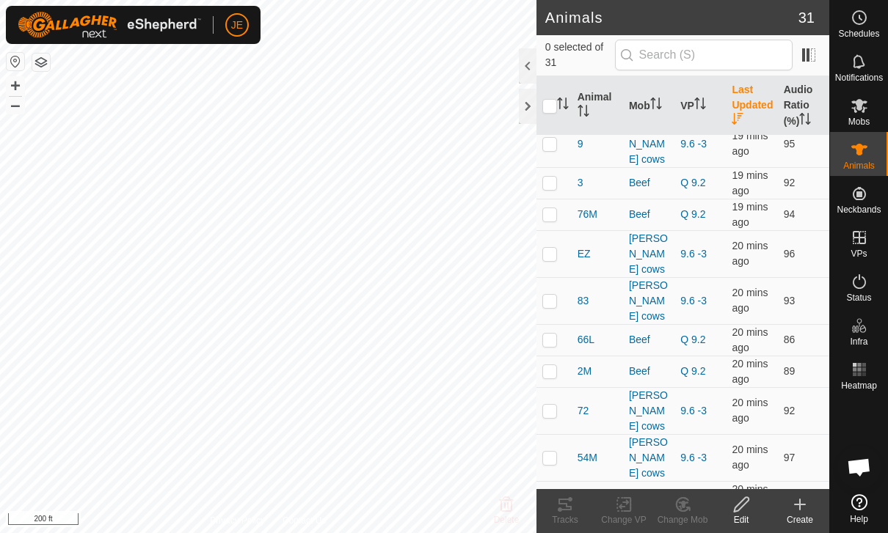
scroll to position [657, 0]
click at [872, 106] on es-mob-svg-icon at bounding box center [859, 105] width 26 height 23
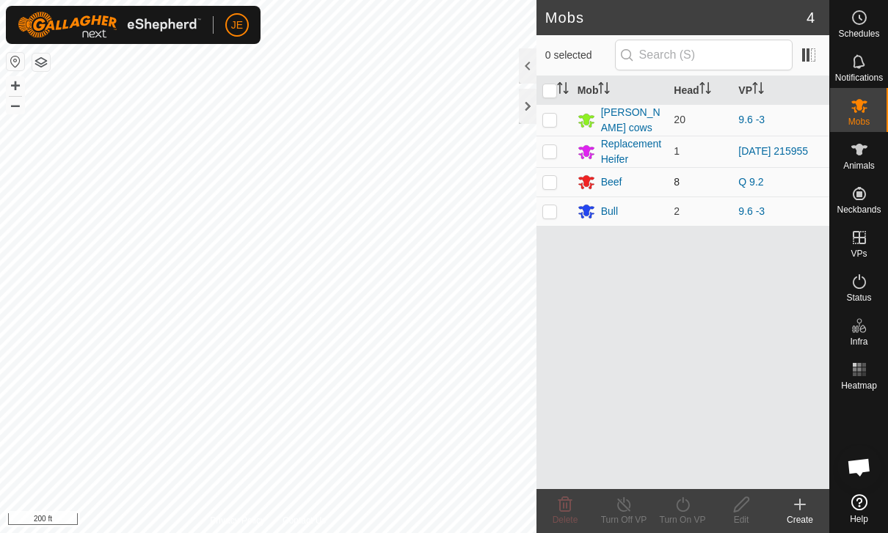
click at [550, 178] on p-checkbox at bounding box center [549, 182] width 15 height 12
checkbox input "true"
click at [694, 508] on turn-on-svg-icon at bounding box center [682, 505] width 59 height 18
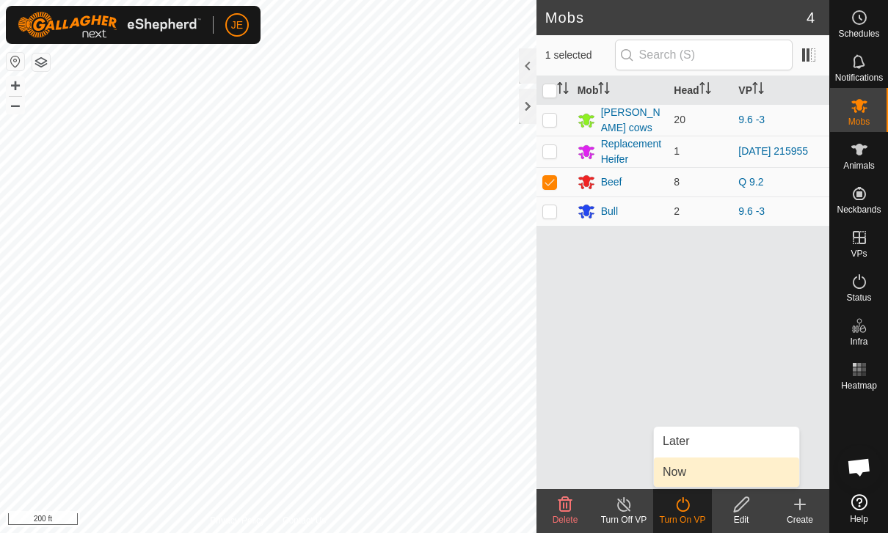
click at [701, 475] on link "Now" at bounding box center [726, 472] width 145 height 29
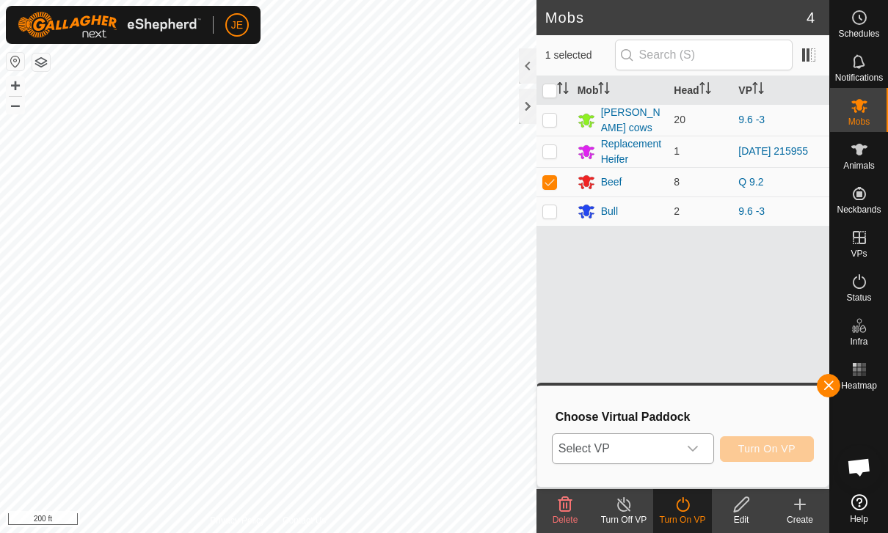
click at [676, 450] on span "Select VP" at bounding box center [614, 448] width 125 height 29
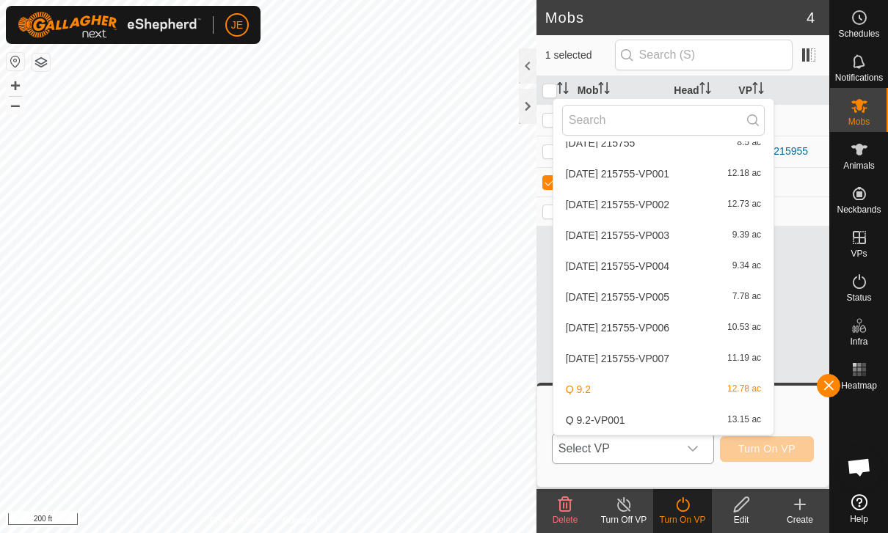
scroll to position [1569, 0]
click at [622, 419] on span "Q 9.2-VP001" at bounding box center [595, 420] width 59 height 10
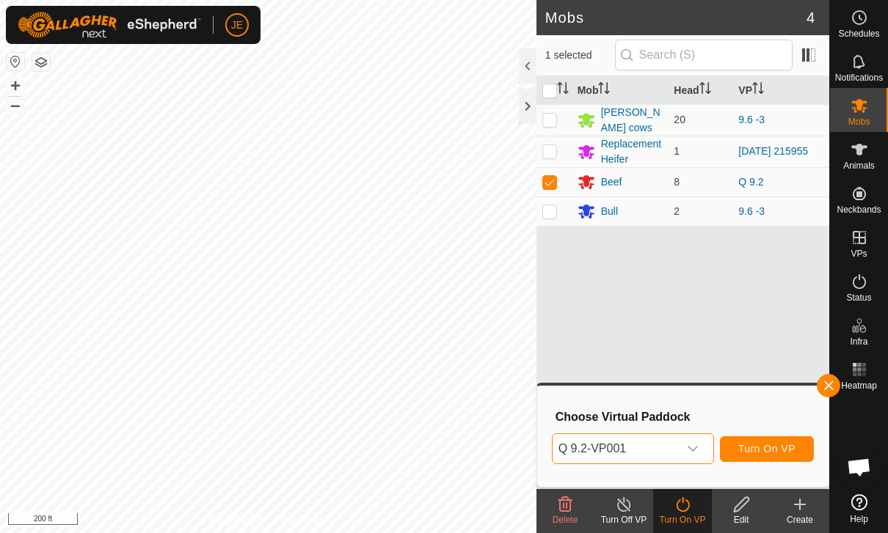
click at [768, 449] on span "Turn On VP" at bounding box center [766, 449] width 57 height 12
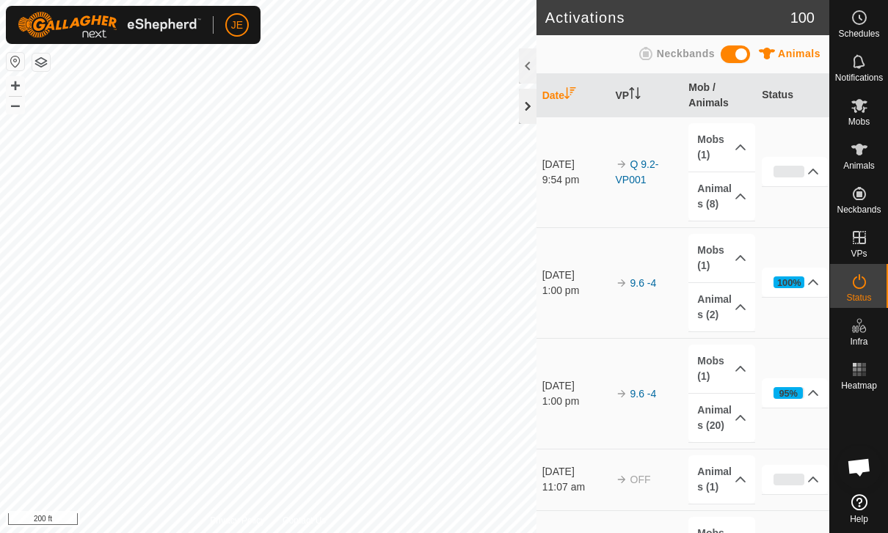
click at [532, 98] on div at bounding box center [528, 106] width 18 height 35
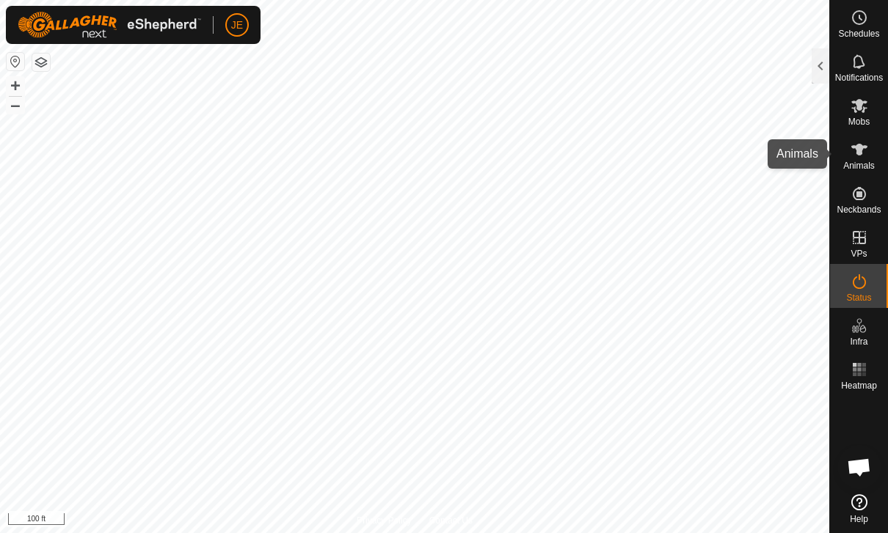
click at [863, 153] on icon at bounding box center [859, 150] width 18 height 18
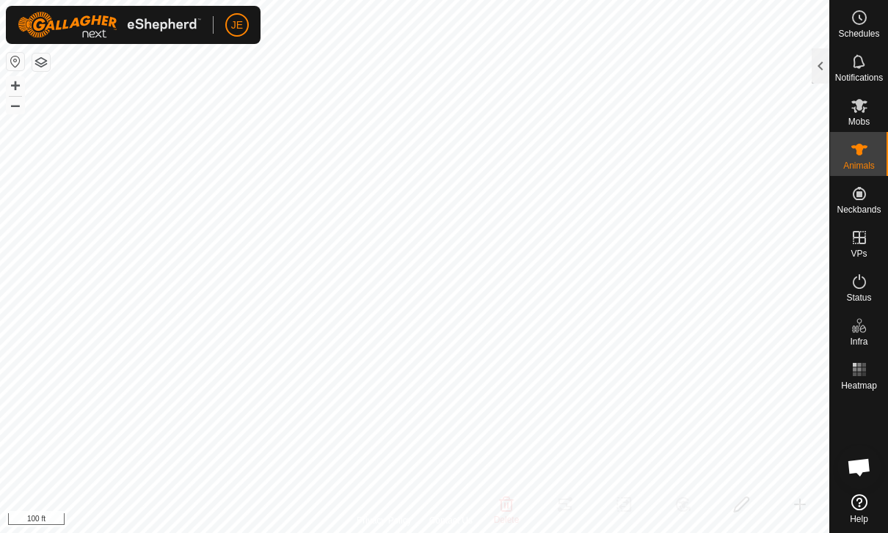
click at [864, 158] on icon at bounding box center [859, 150] width 18 height 18
click at [827, 60] on div at bounding box center [820, 65] width 18 height 35
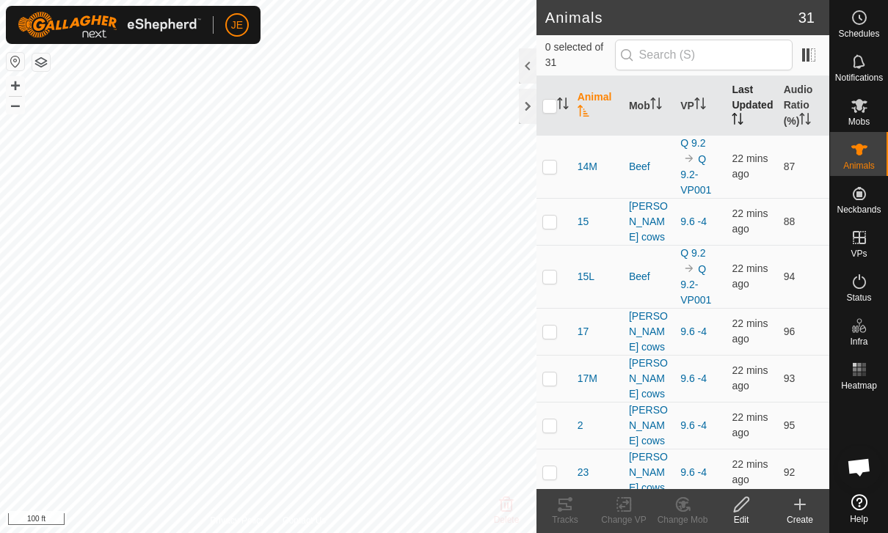
click at [751, 107] on th "Last Updated" at bounding box center [751, 105] width 51 height 59
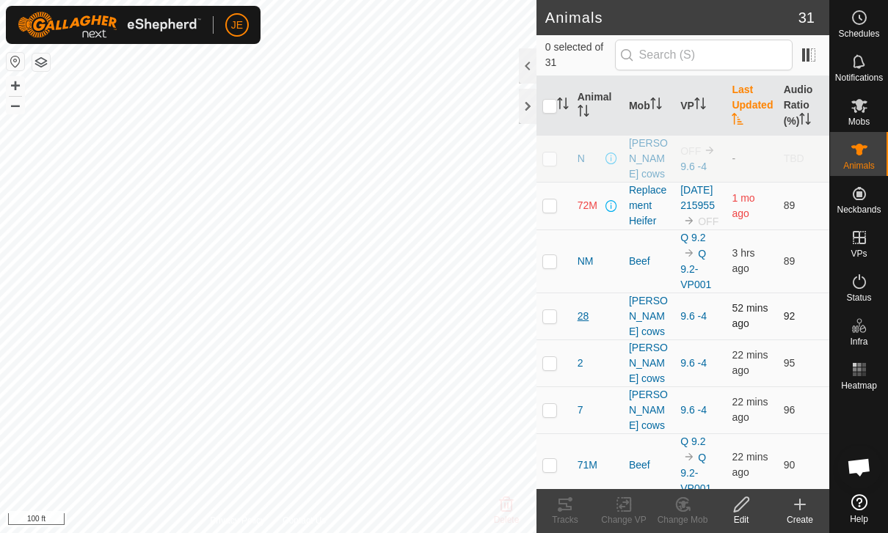
click at [583, 310] on span "28" at bounding box center [583, 316] width 12 height 15
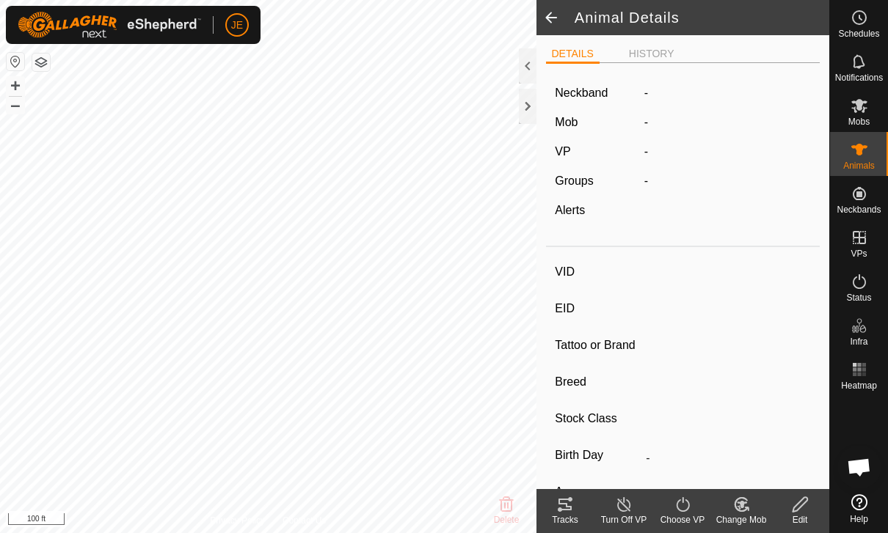
type input "28"
type input "-"
type input "Cow"
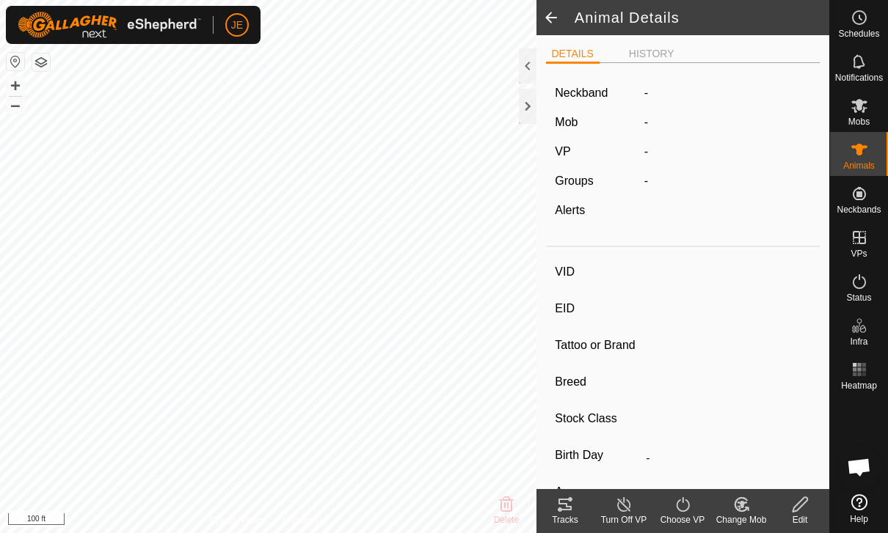
type input "04/2023"
type input "2 years 5 months"
type input "-"
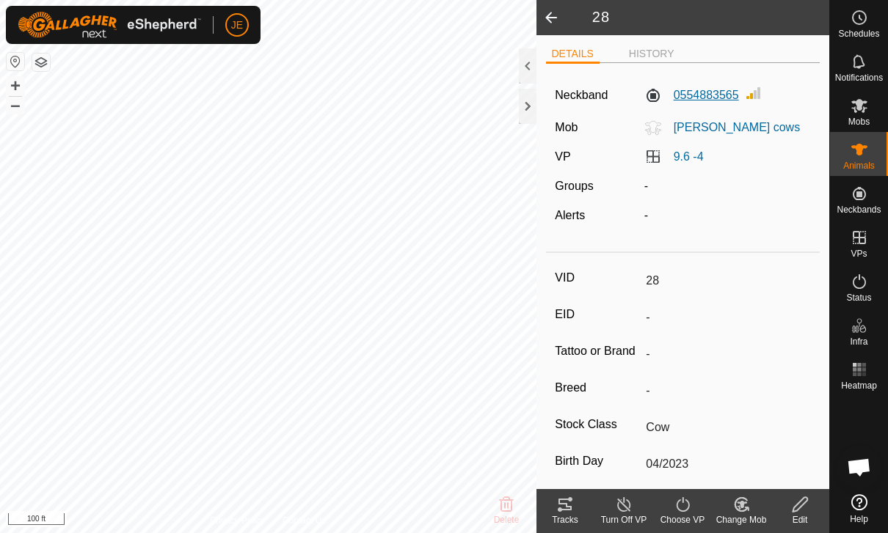
click at [660, 87] on label "0554883565" at bounding box center [691, 96] width 95 height 18
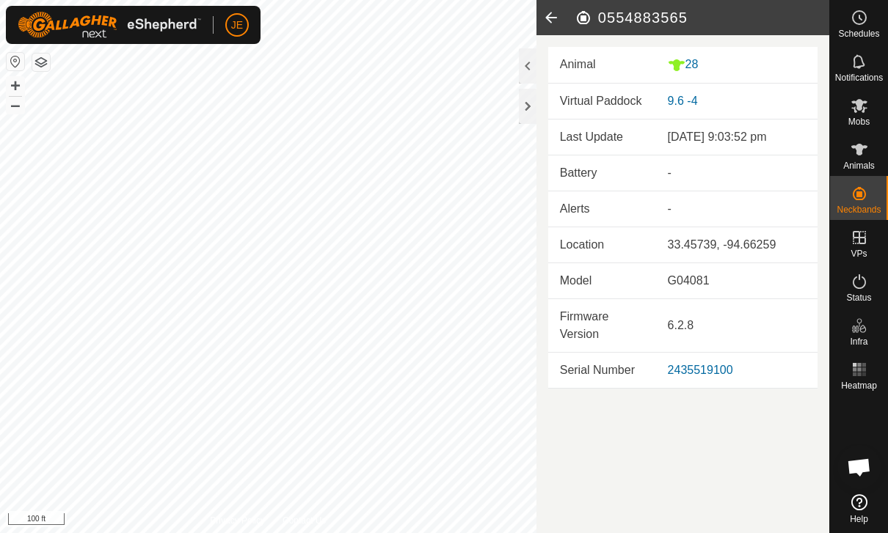
click at [673, 175] on div "-" at bounding box center [737, 173] width 138 height 18
click at [588, 168] on td "Battery" at bounding box center [602, 173] width 108 height 36
click at [556, 16] on icon at bounding box center [550, 17] width 29 height 35
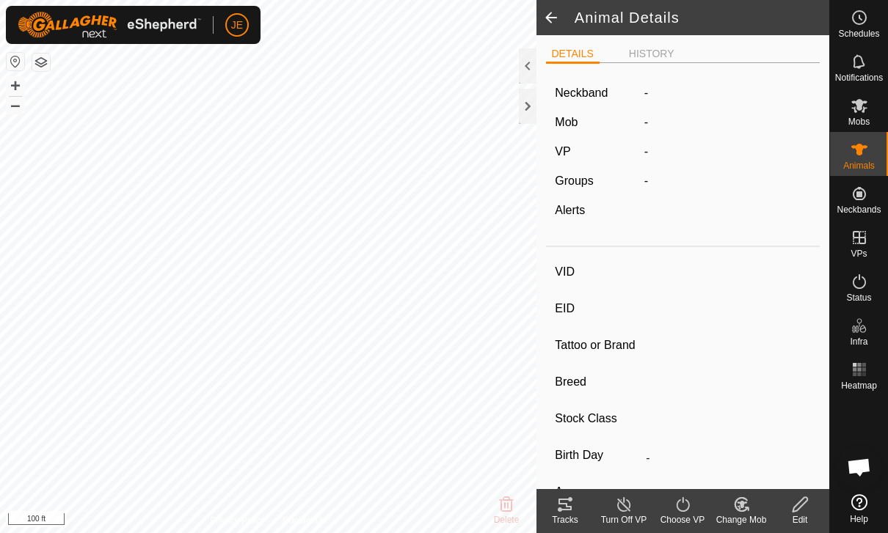
type input "28"
type input "-"
type input "Cow"
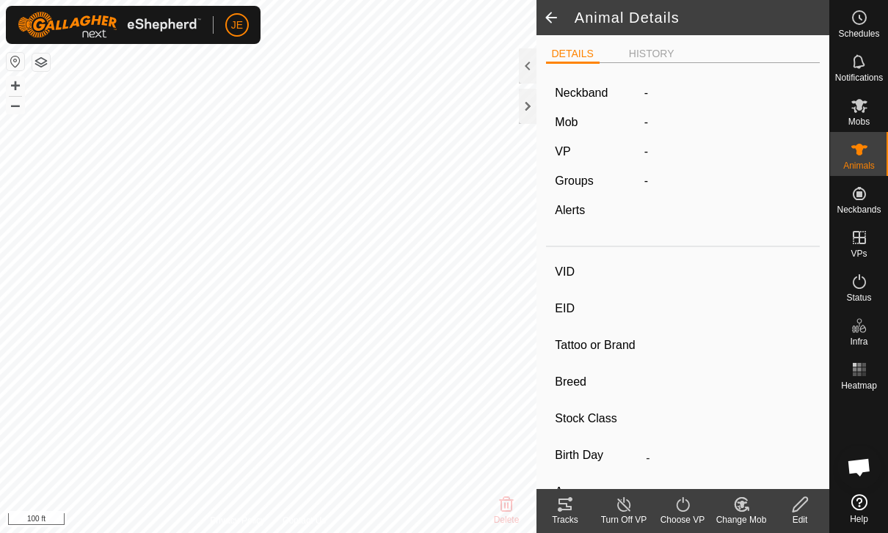
type input "04/2023"
type input "2 years 5 months"
type input "-"
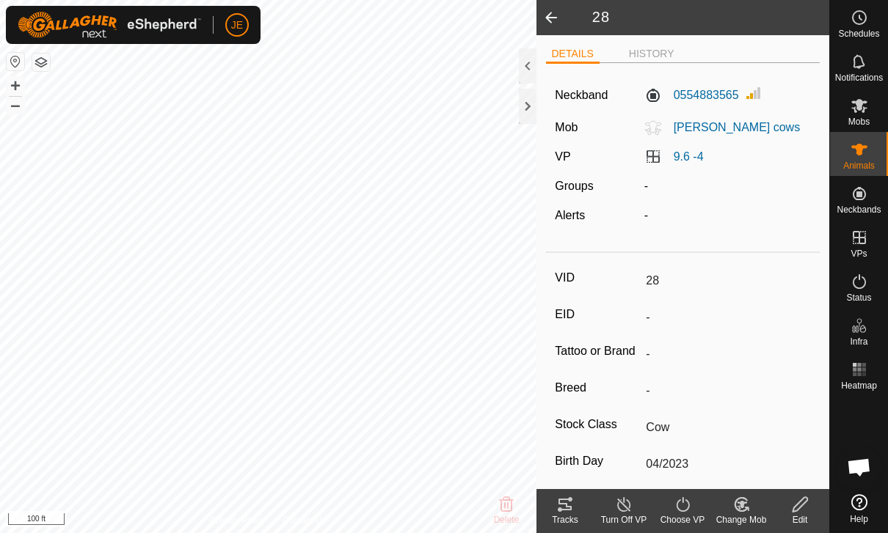
click at [554, 10] on span at bounding box center [550, 17] width 29 height 35
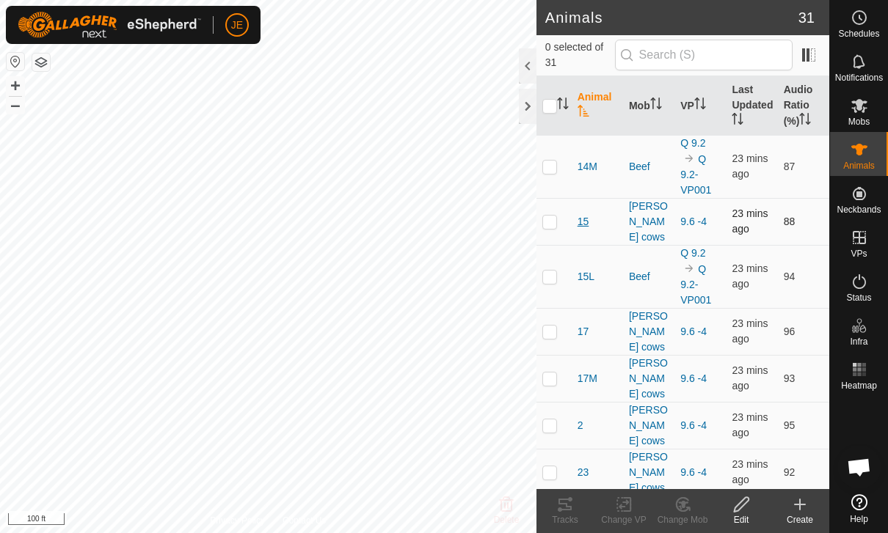
click at [582, 214] on span "15" at bounding box center [583, 221] width 12 height 15
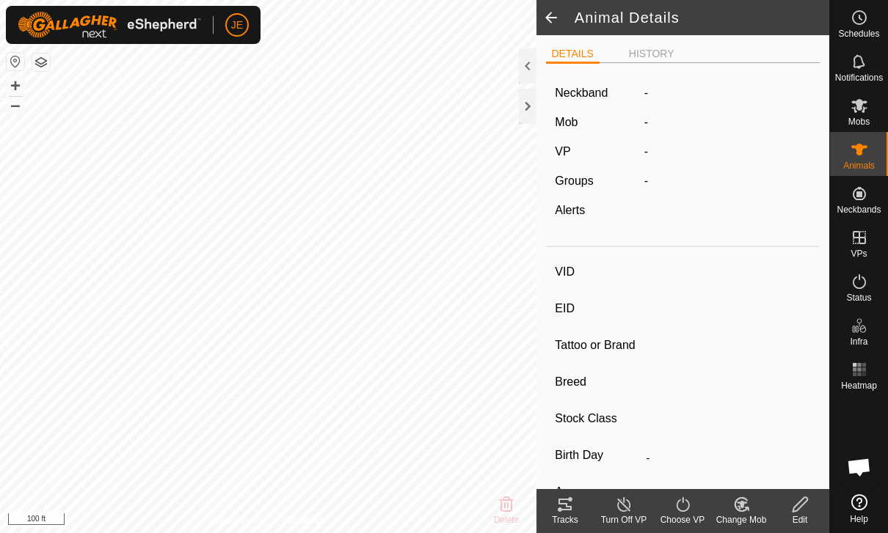
type input "15"
type input "-"
type input "Cow"
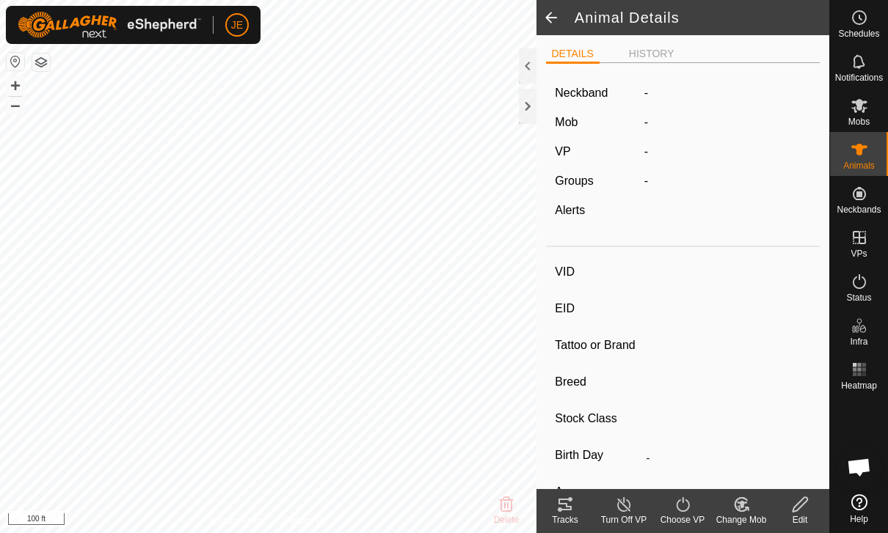
type input "01/2011"
type input "14 years 10 months"
type input "-"
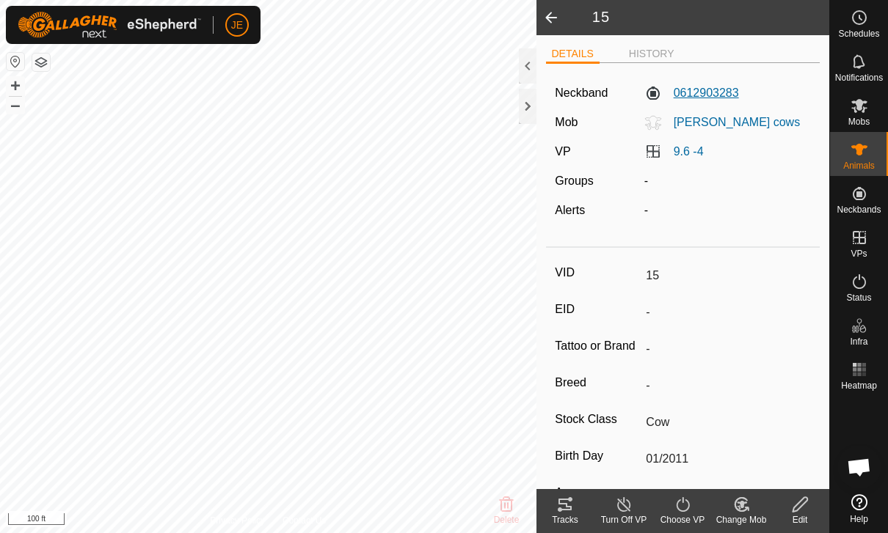
click at [710, 97] on label "0612903283" at bounding box center [691, 93] width 95 height 18
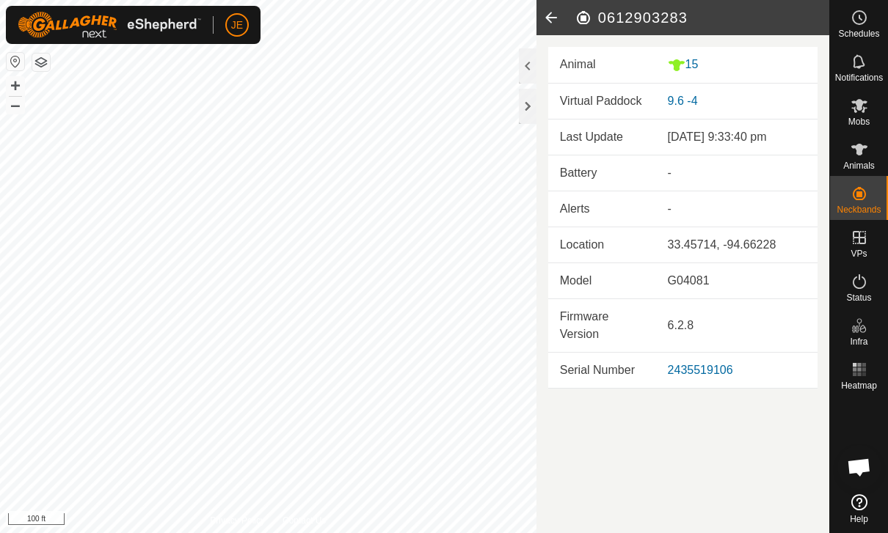
click at [555, 19] on icon at bounding box center [550, 17] width 29 height 35
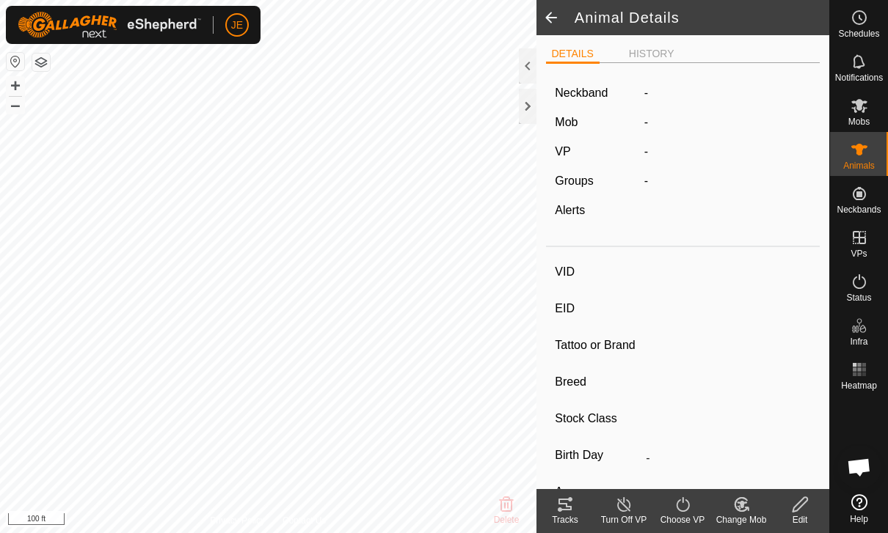
type input "15"
type input "-"
type input "Cow"
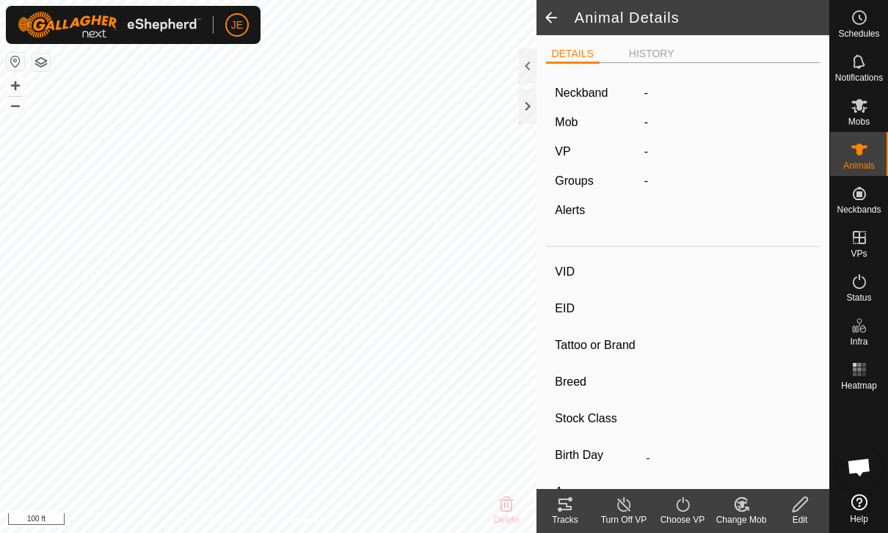
type input "01/2011"
type input "14 years 10 months"
type input "-"
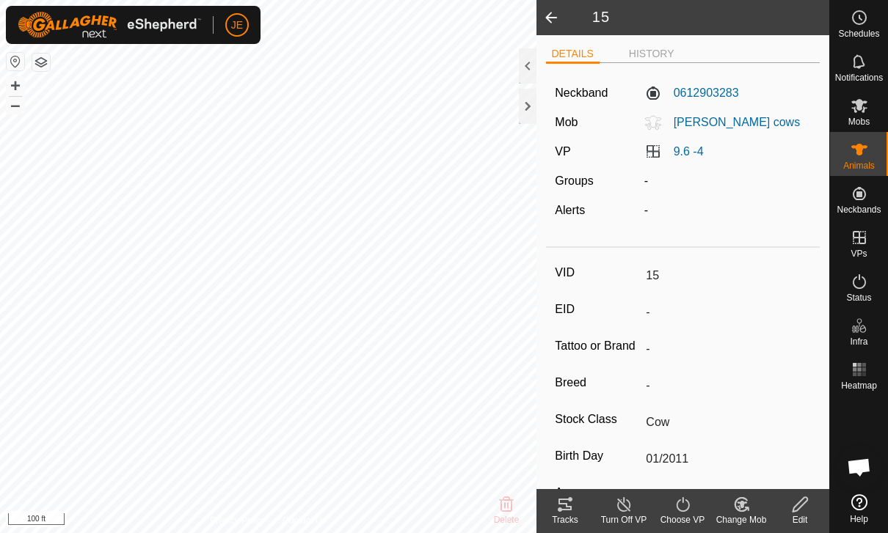
click at [563, 15] on span at bounding box center [550, 17] width 29 height 35
